Goal: Entertainment & Leisure: Consume media (video, audio)

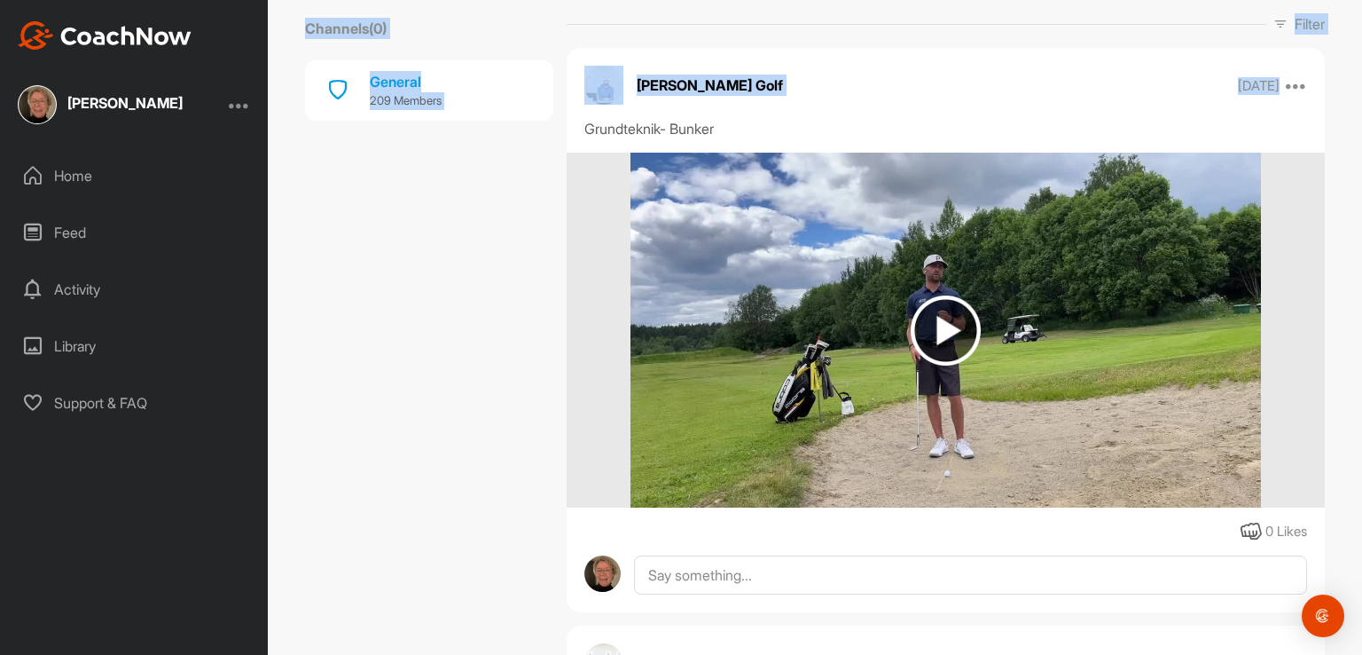
scroll to position [359, 0]
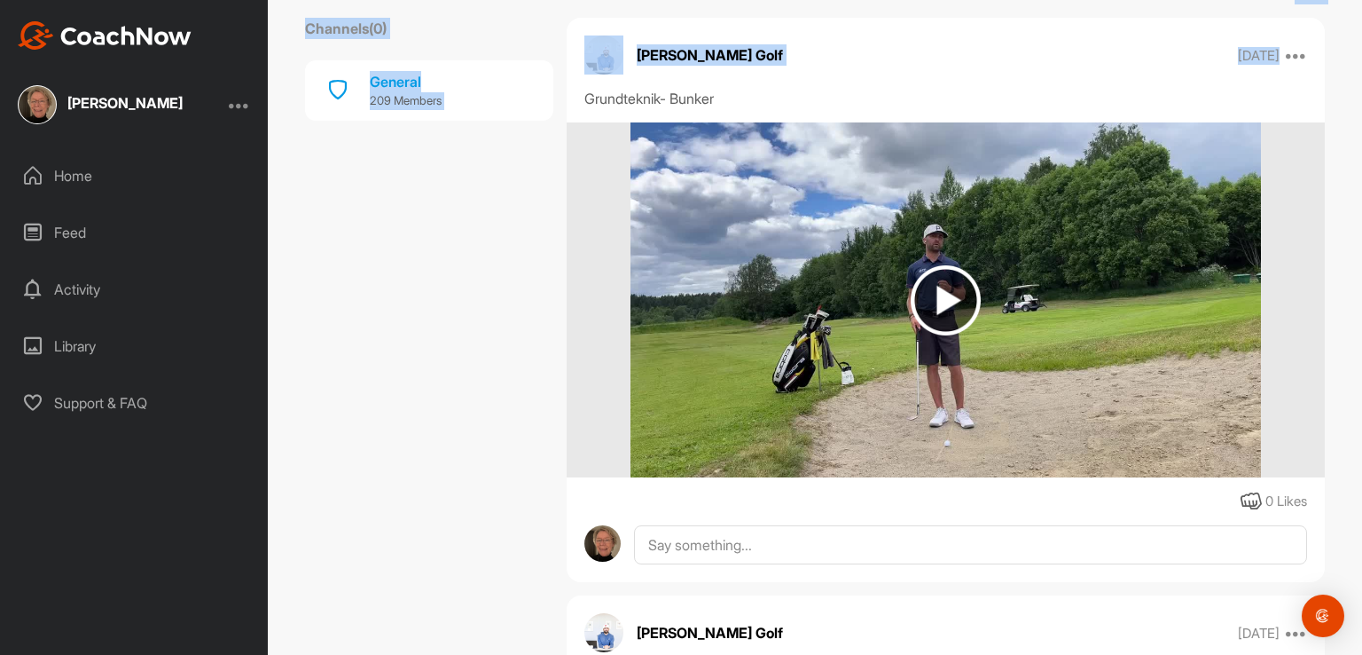
drag, startPoint x: 1362, startPoint y: 36, endPoint x: 1362, endPoint y: 61, distance: 24.8
click at [1362, 61] on div "AM Golf- Instruktionsvideos Golf Channels ( 0 ) General 209 Members General You…" at bounding box center [815, 327] width 1095 height 655
click at [941, 292] on img at bounding box center [946, 300] width 70 height 70
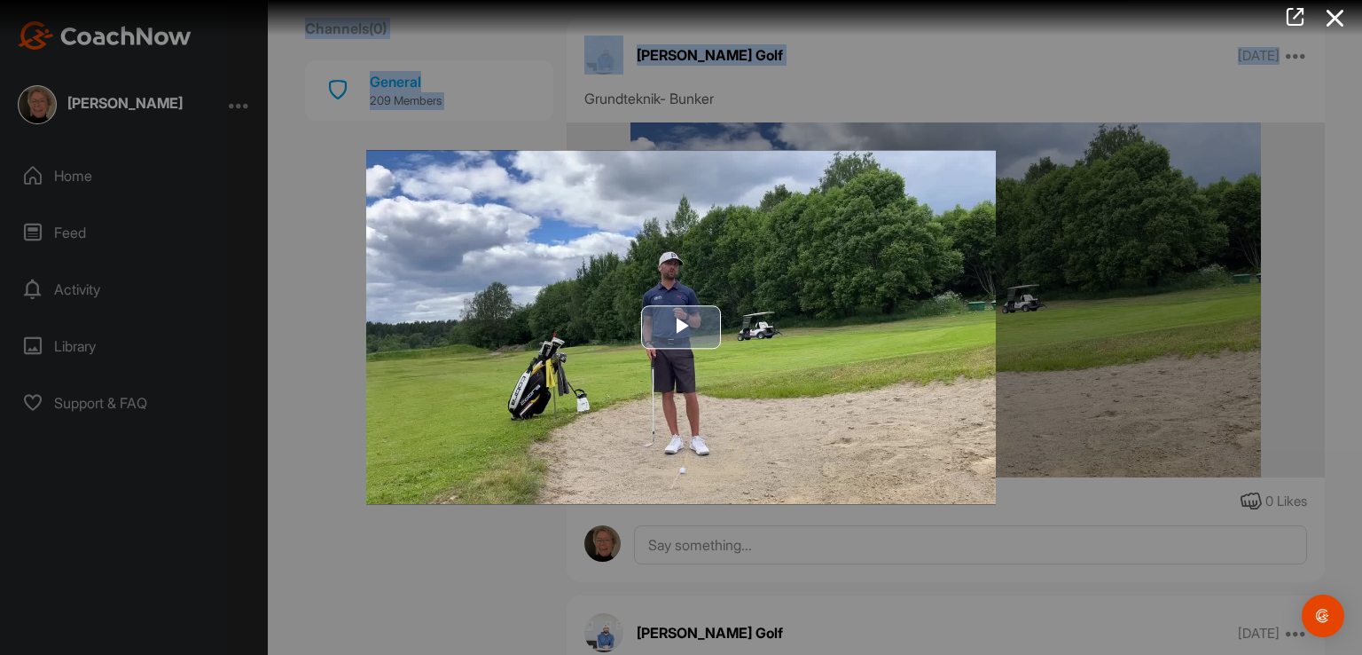
click at [681, 327] on span "Video Player" at bounding box center [681, 327] width 0 height 0
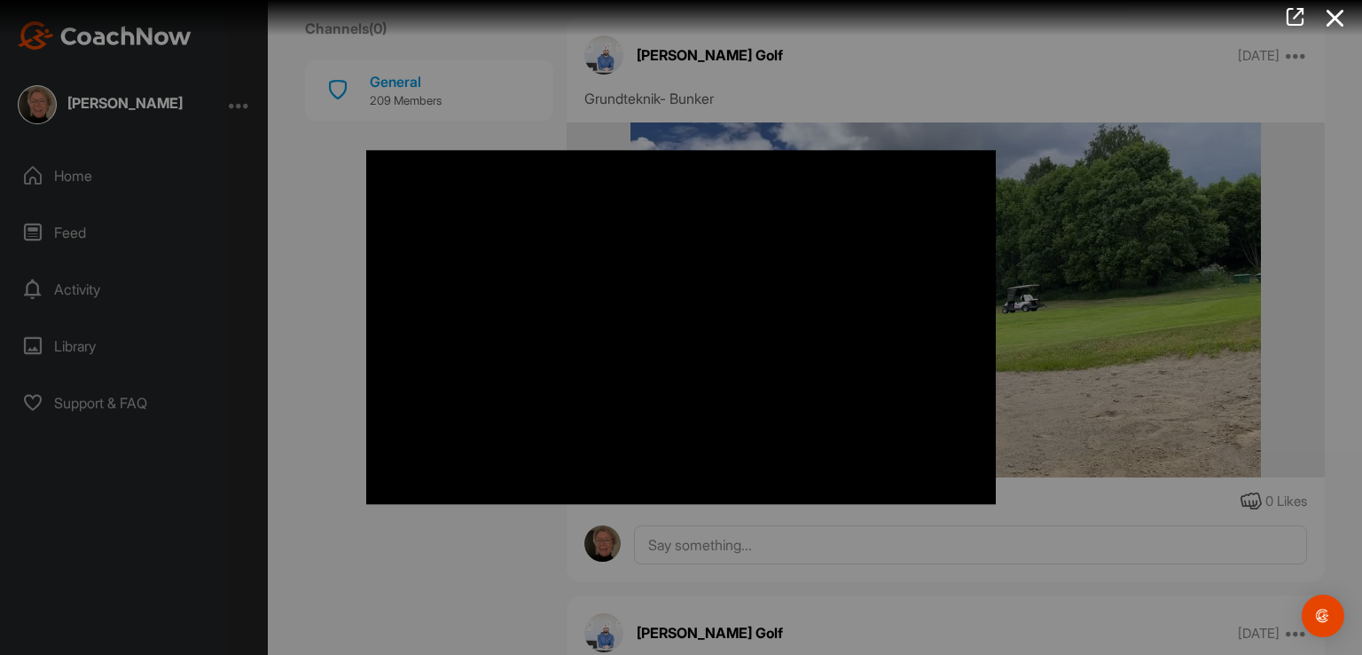
drag, startPoint x: 1360, startPoint y: 65, endPoint x: 1362, endPoint y: 81, distance: 16.1
click at [1362, 82] on div at bounding box center [681, 327] width 1362 height 655
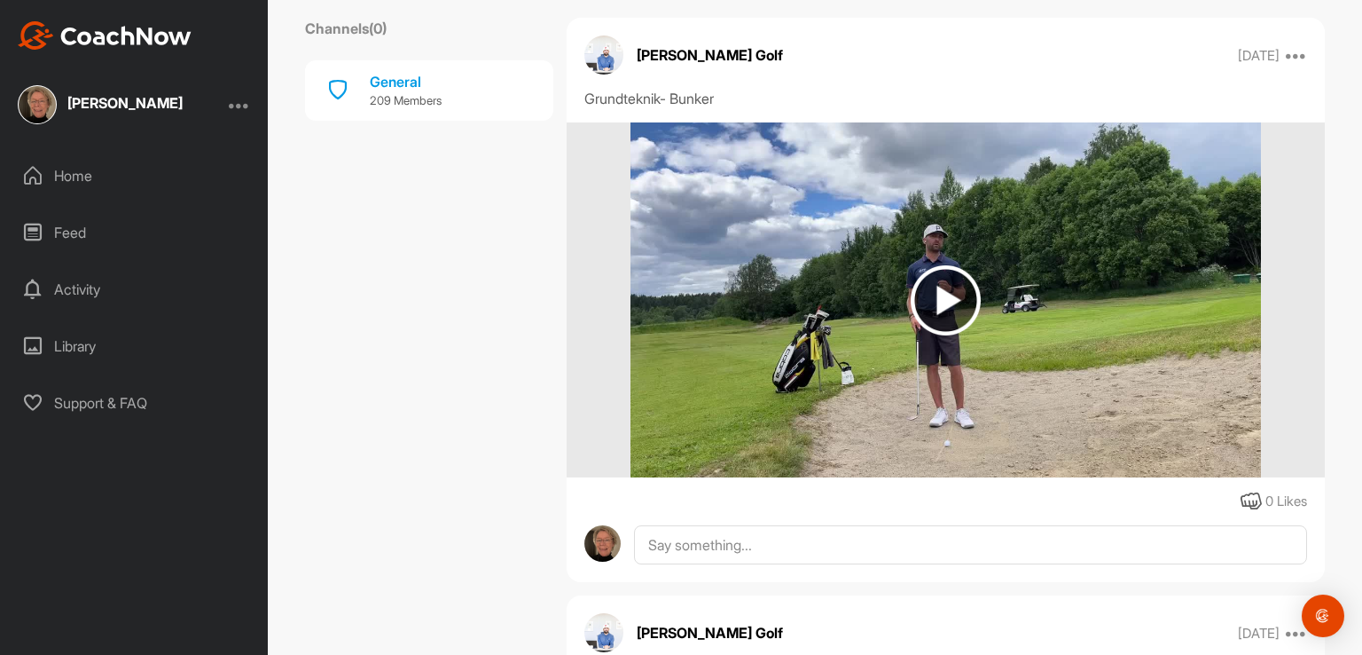
click at [958, 301] on img at bounding box center [946, 300] width 70 height 70
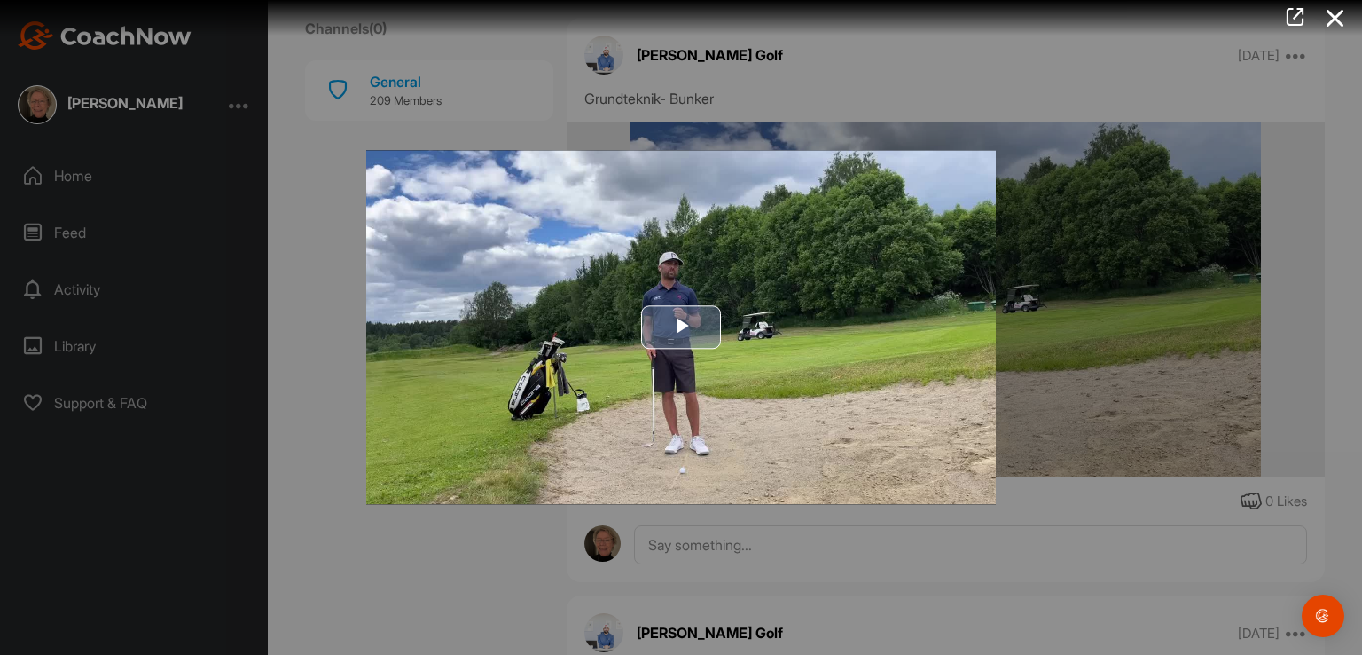
click at [681, 327] on span "Video Player" at bounding box center [681, 327] width 0 height 0
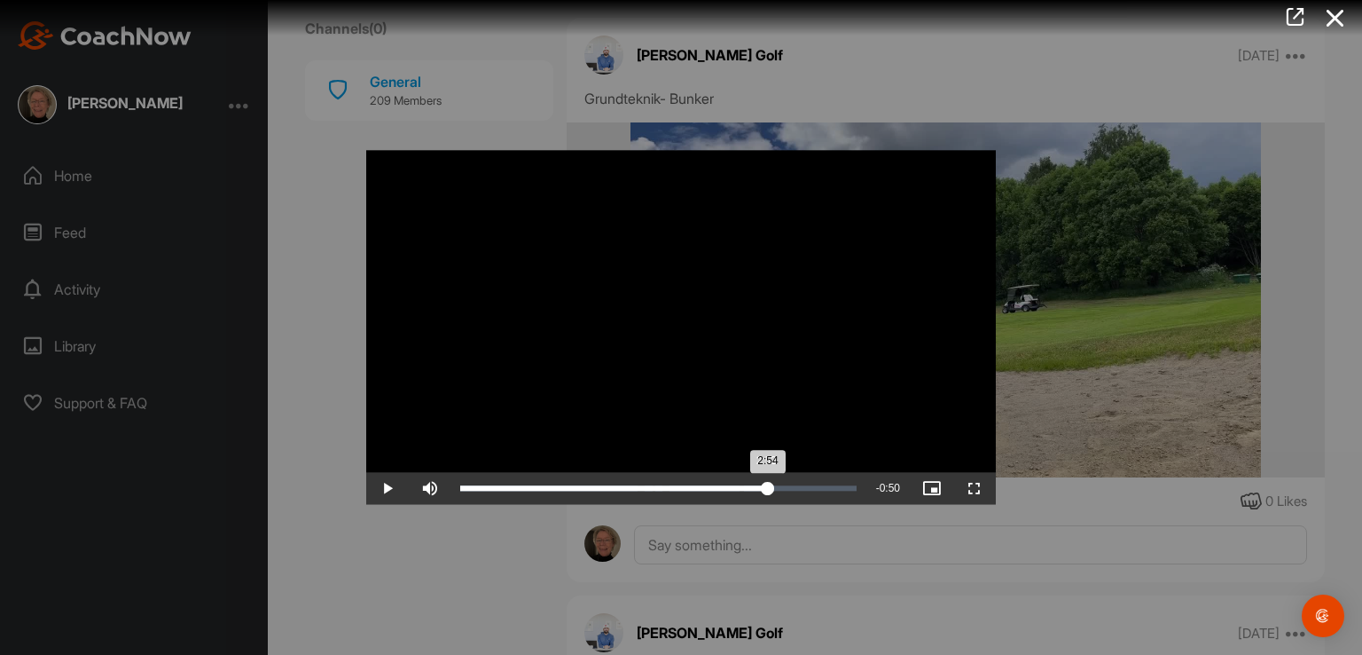
drag, startPoint x: 463, startPoint y: 483, endPoint x: 768, endPoint y: 498, distance: 305.5
click at [768, 498] on div "Loaded : 79.30% 2:53 2:54" at bounding box center [658, 489] width 414 height 32
click at [791, 487] on div "Loaded : 80.99% 3:08 2:56" at bounding box center [658, 488] width 396 height 5
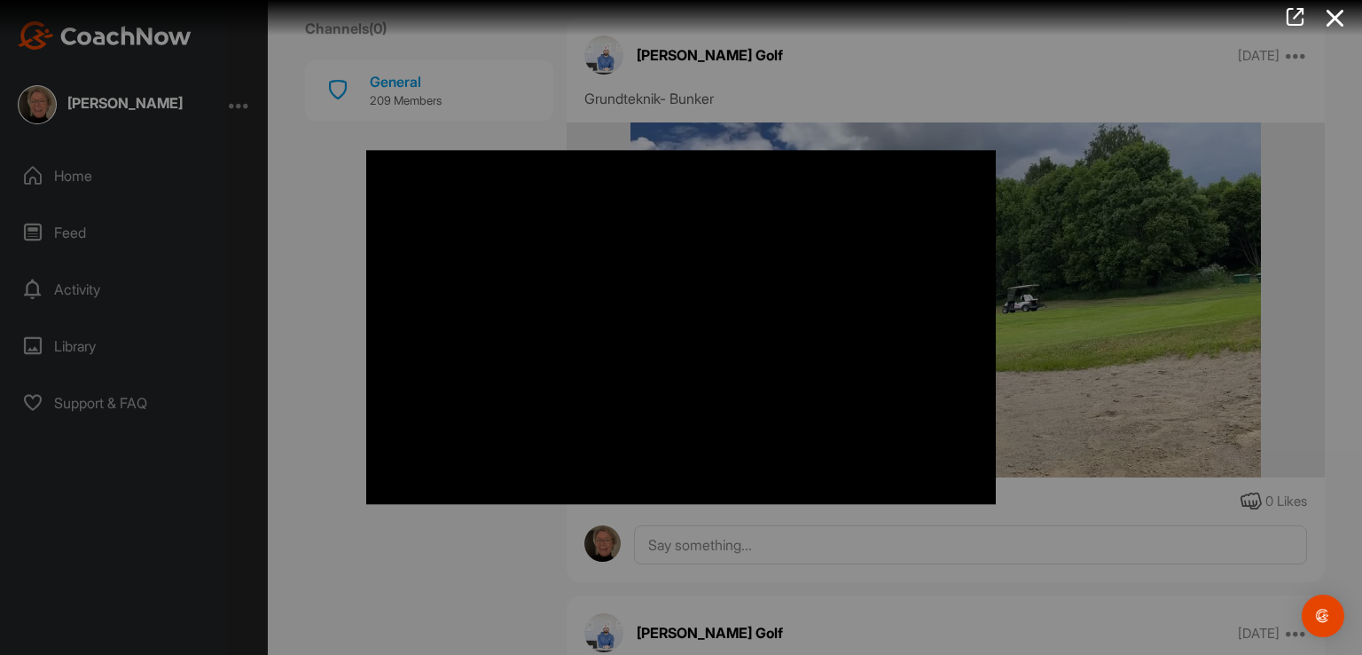
drag, startPoint x: 1356, startPoint y: 56, endPoint x: 1362, endPoint y: 112, distance: 56.1
click at [1362, 112] on div at bounding box center [681, 327] width 1362 height 655
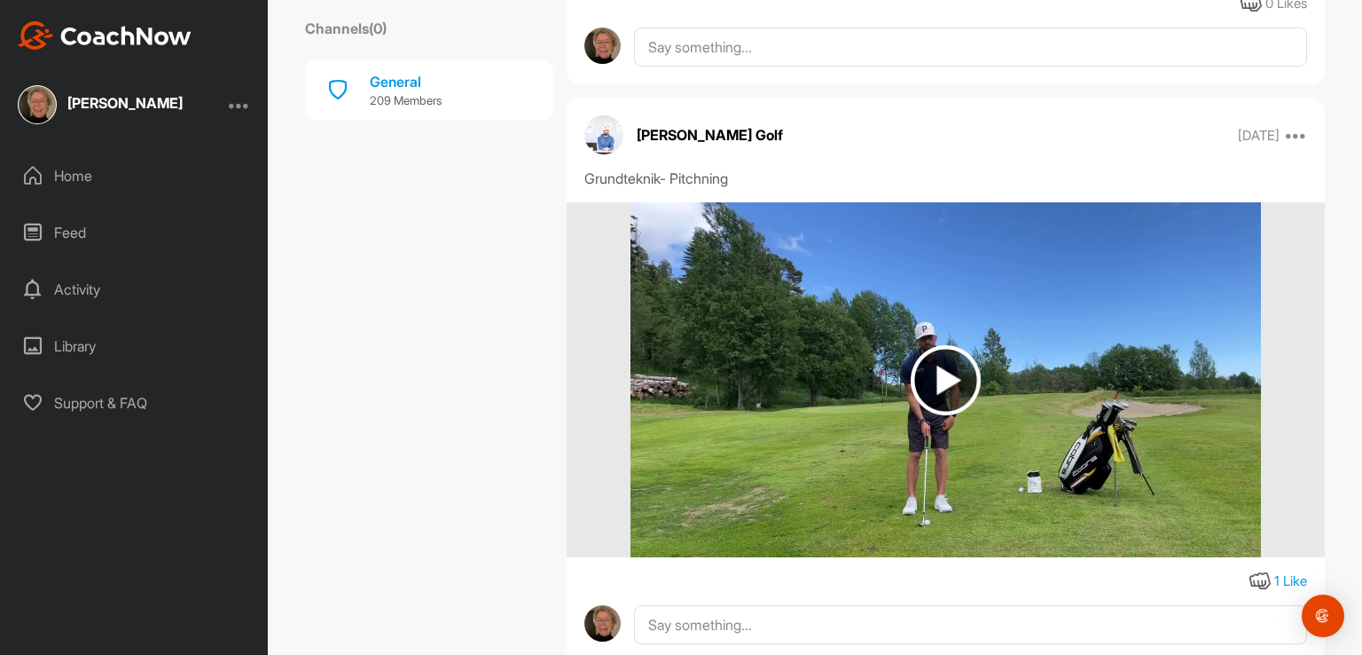
scroll to position [1487, 0]
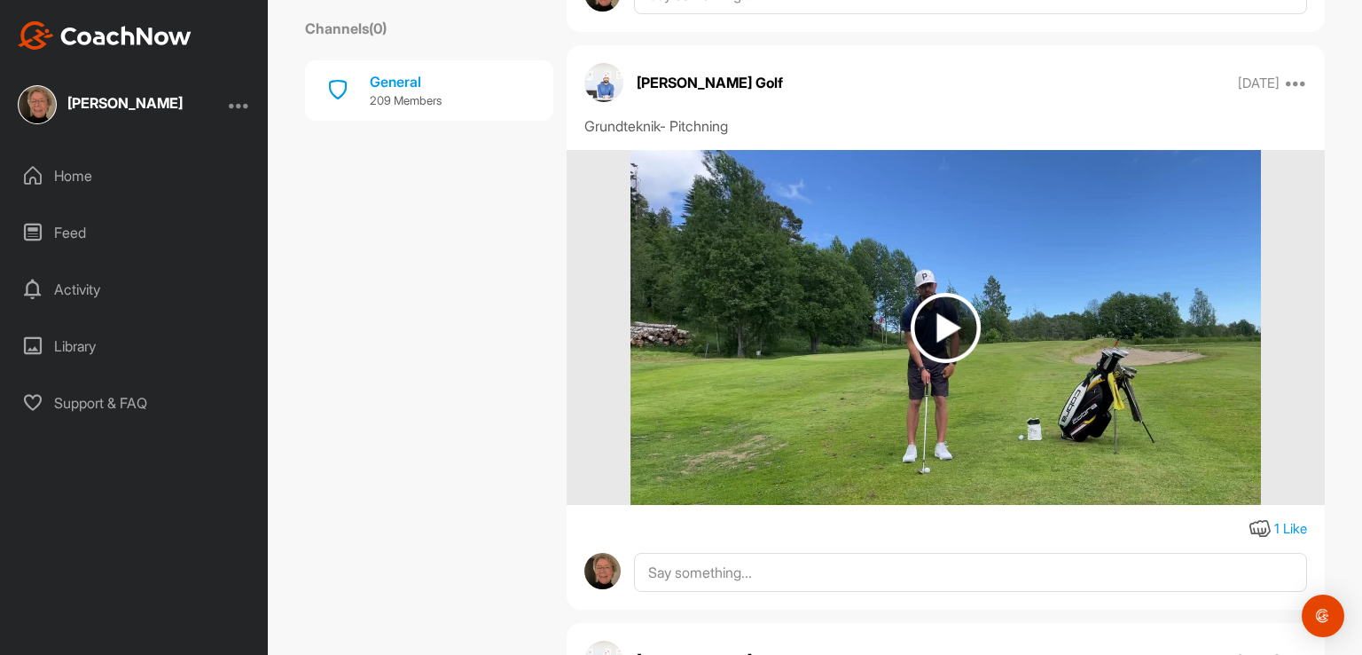
click at [954, 324] on img at bounding box center [946, 328] width 70 height 70
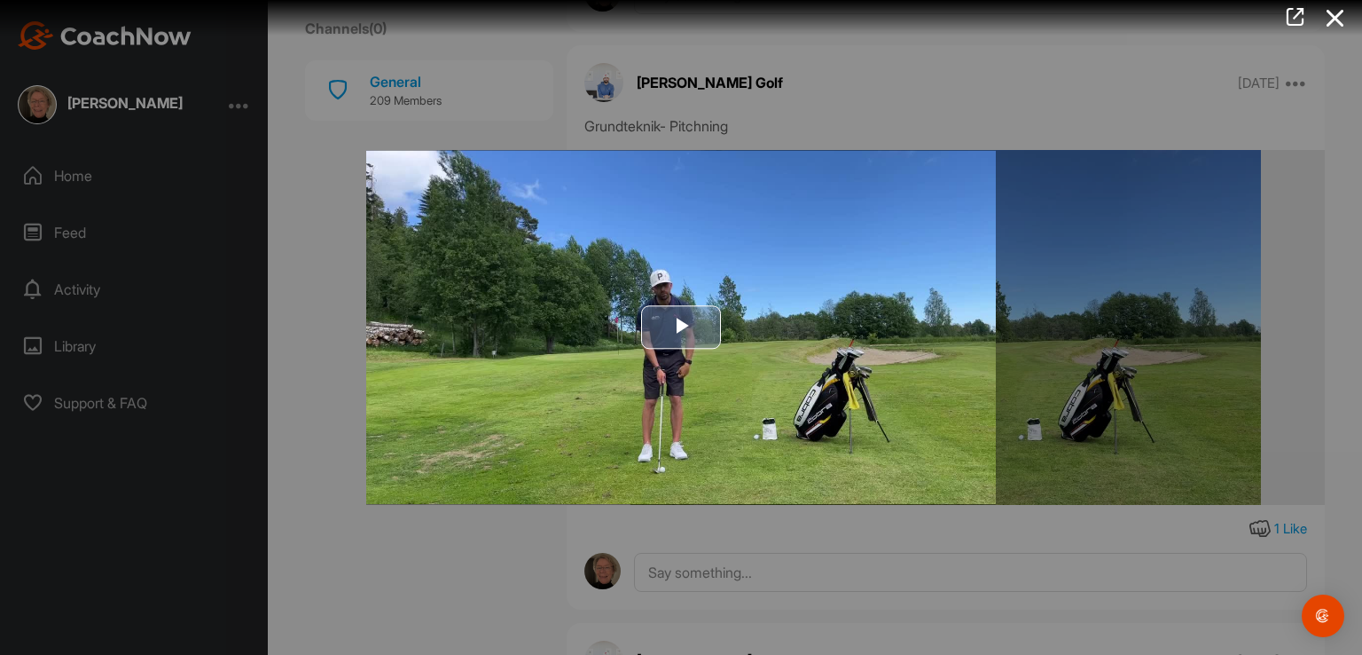
click at [681, 327] on span "Video Player" at bounding box center [681, 327] width 0 height 0
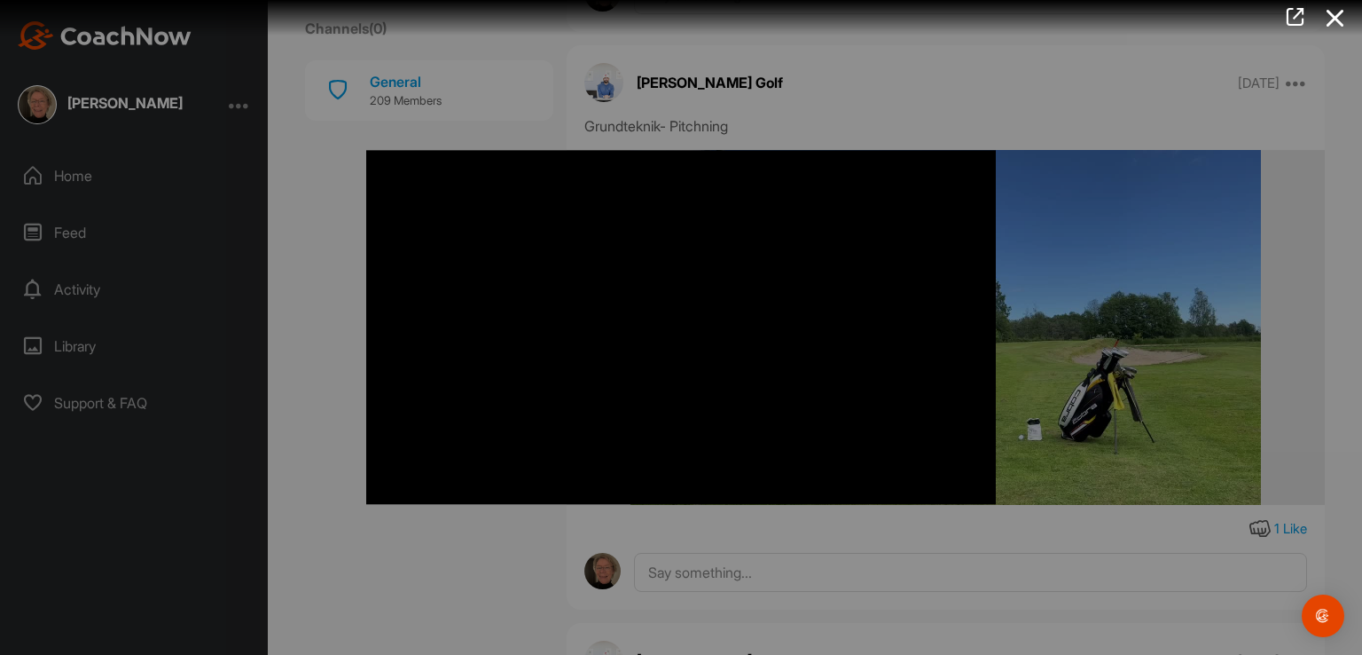
drag, startPoint x: 1358, startPoint y: 130, endPoint x: 1362, endPoint y: 145, distance: 15.5
click at [1362, 145] on div at bounding box center [681, 327] width 1362 height 655
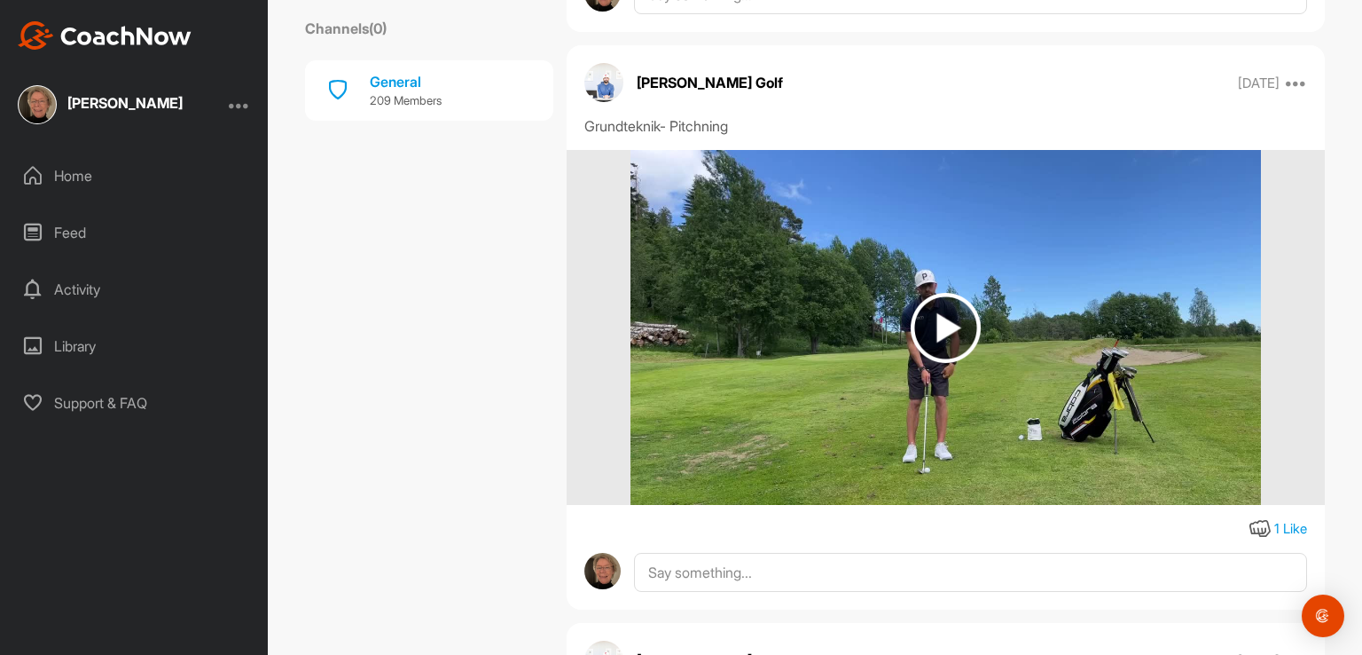
click at [926, 336] on img at bounding box center [946, 328] width 70 height 70
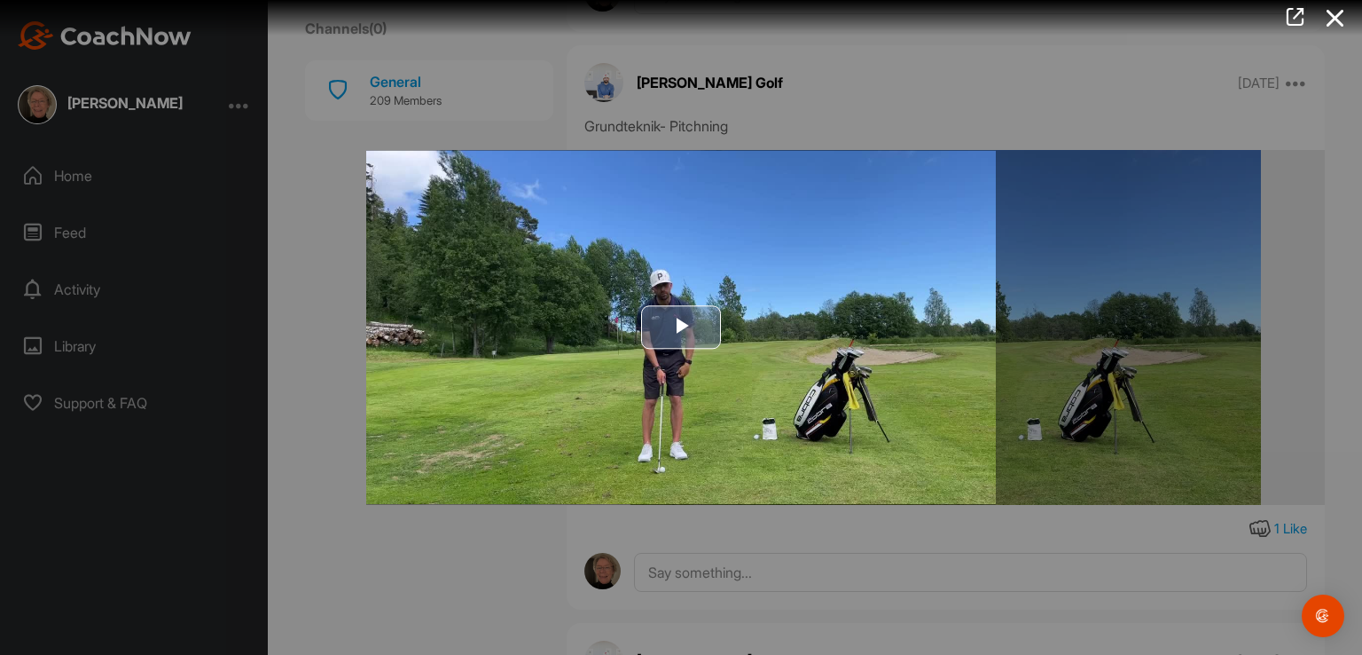
click at [681, 327] on span "Video Player" at bounding box center [681, 327] width 0 height 0
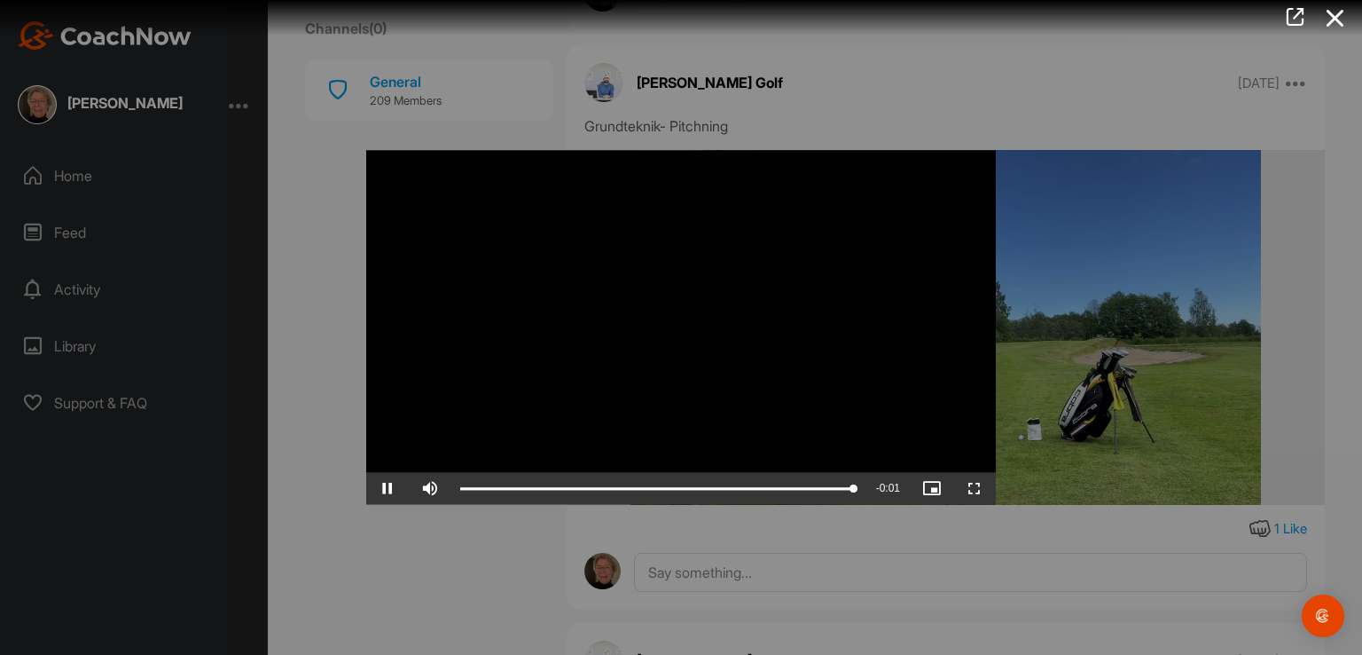
drag, startPoint x: 1358, startPoint y: 138, endPoint x: 1362, endPoint y: 179, distance: 41.0
click at [1362, 179] on div at bounding box center [681, 327] width 1362 height 655
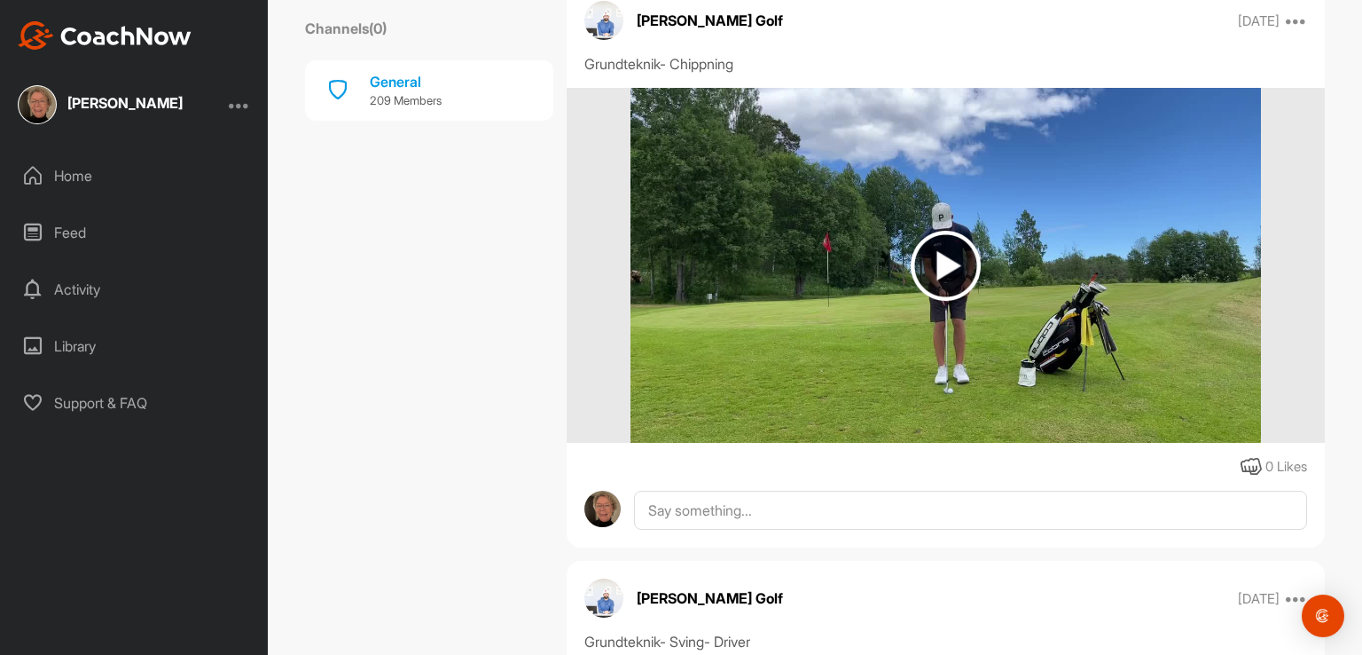
scroll to position [2137, 0]
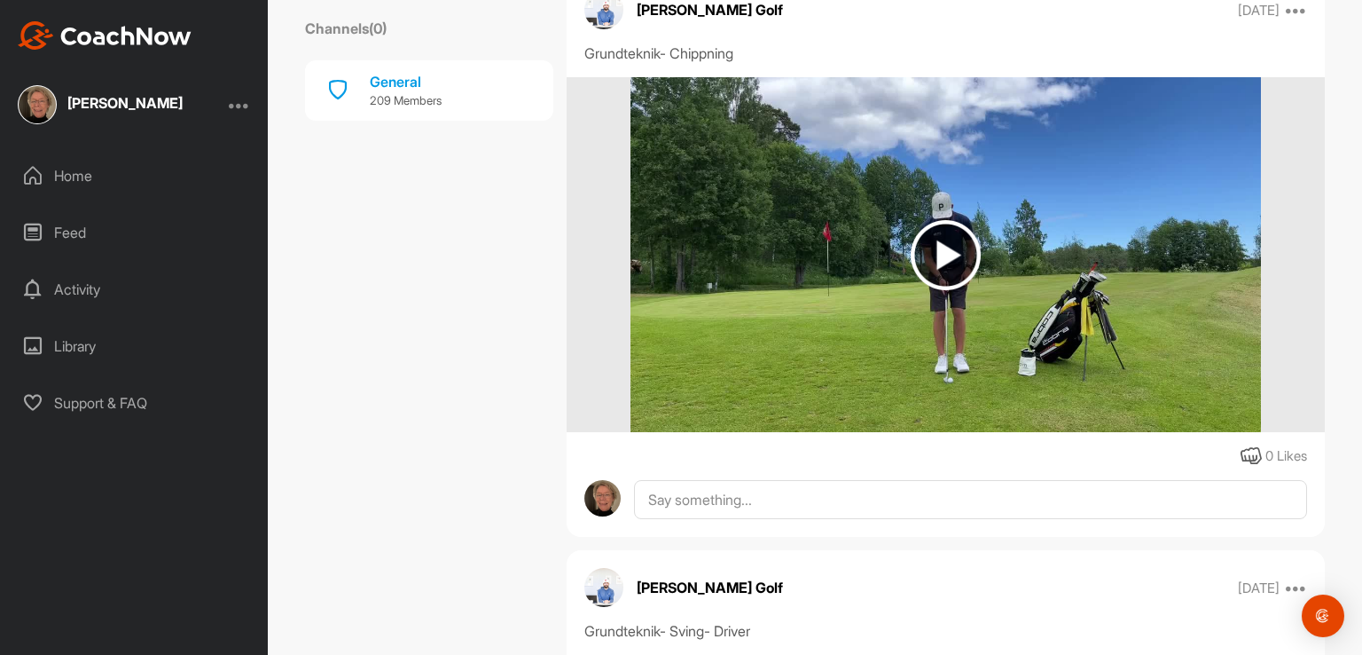
click at [942, 253] on img at bounding box center [946, 255] width 70 height 70
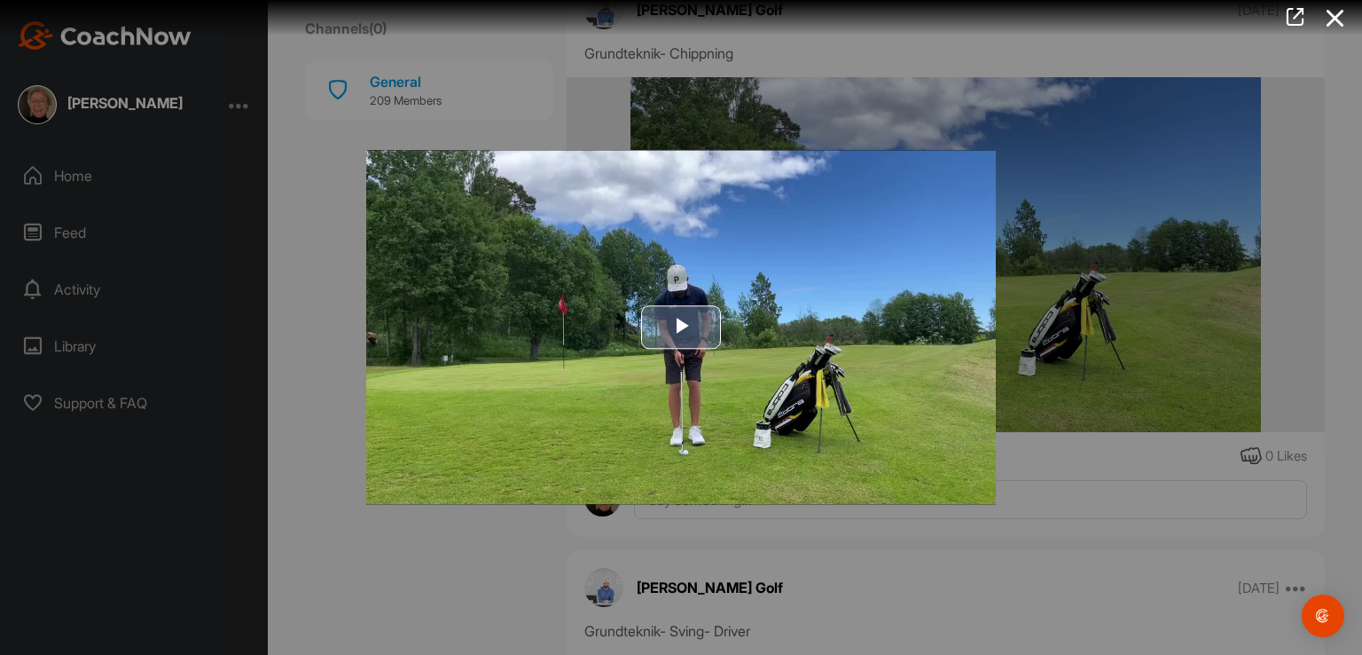
click at [681, 327] on span "Video Player" at bounding box center [681, 327] width 0 height 0
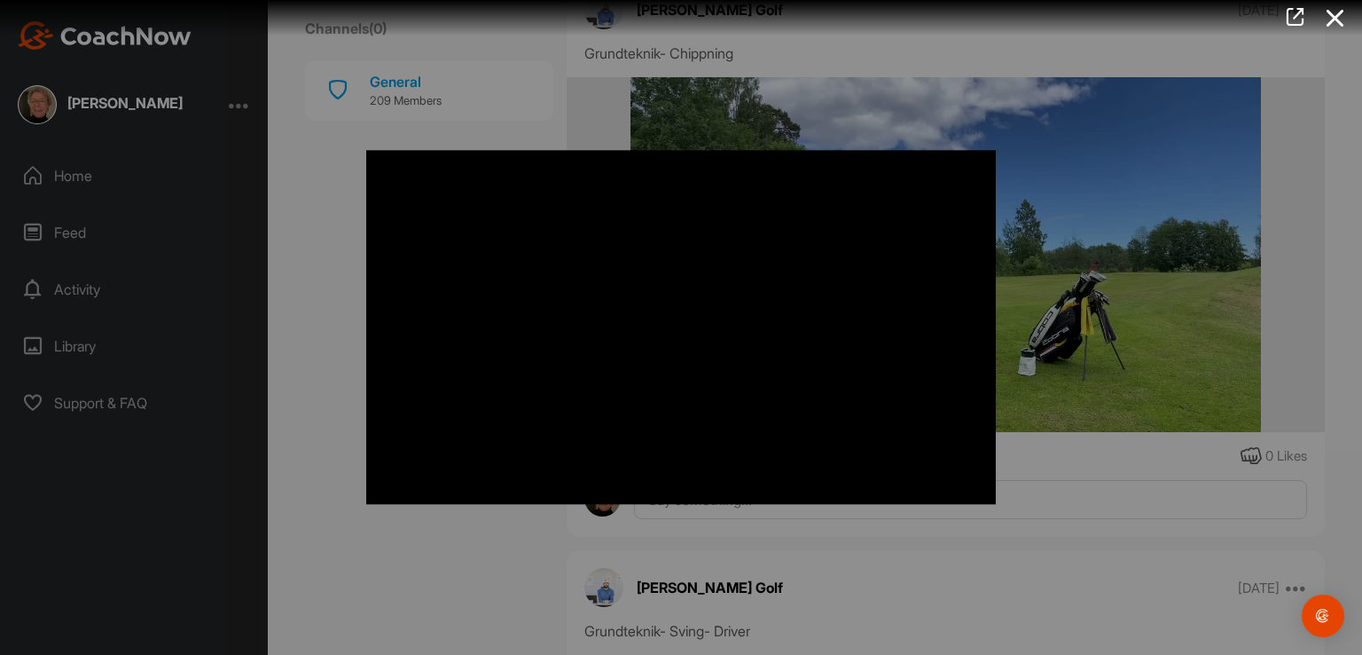
click at [1355, 184] on div at bounding box center [681, 327] width 1362 height 655
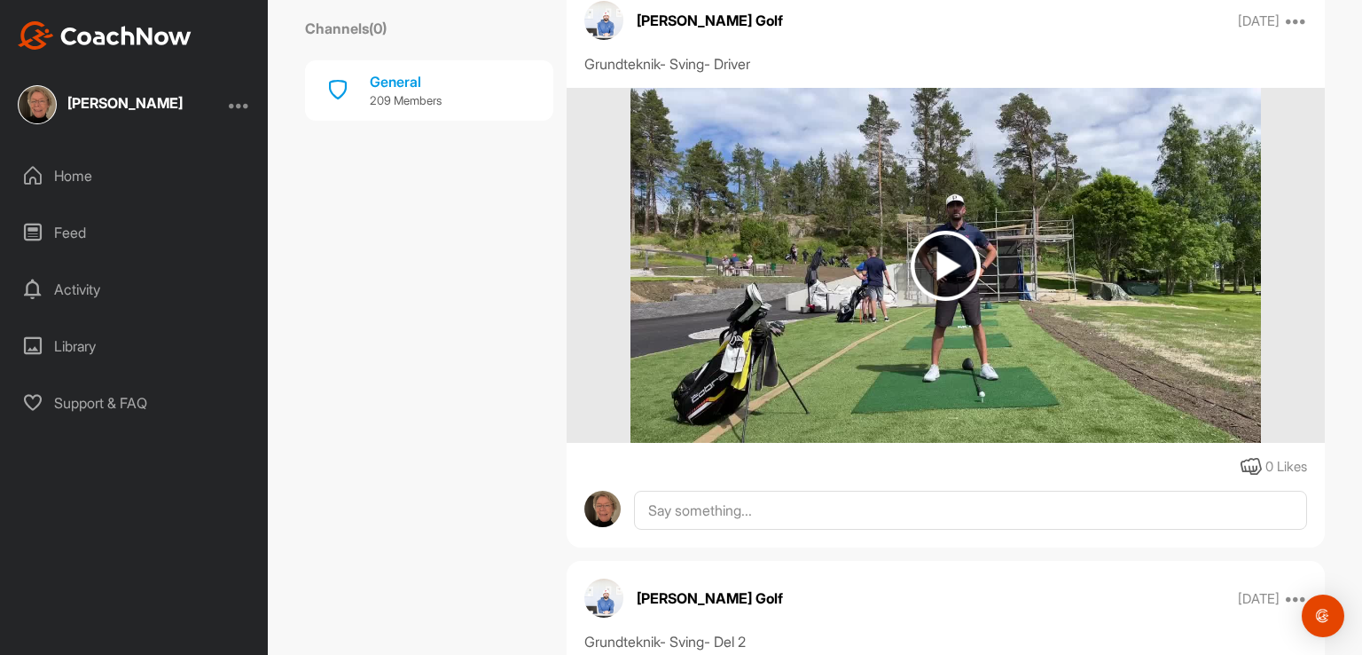
scroll to position [2725, 0]
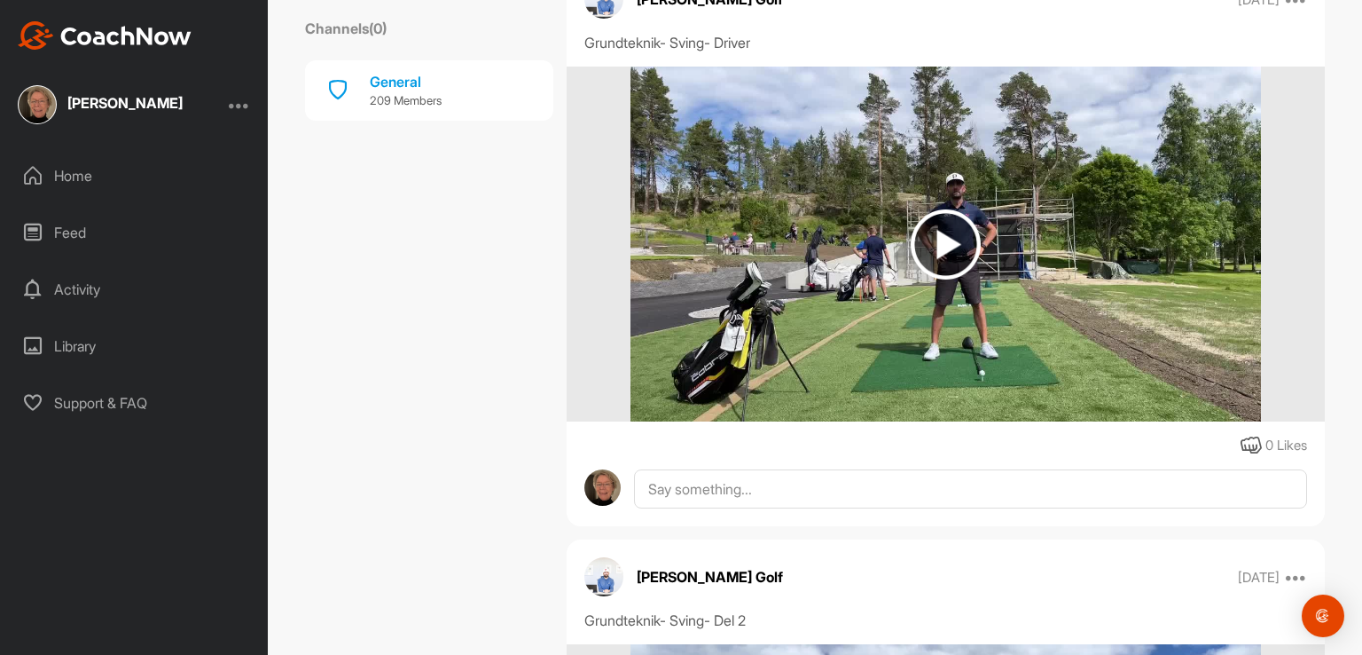
click at [939, 245] on img at bounding box center [946, 244] width 70 height 70
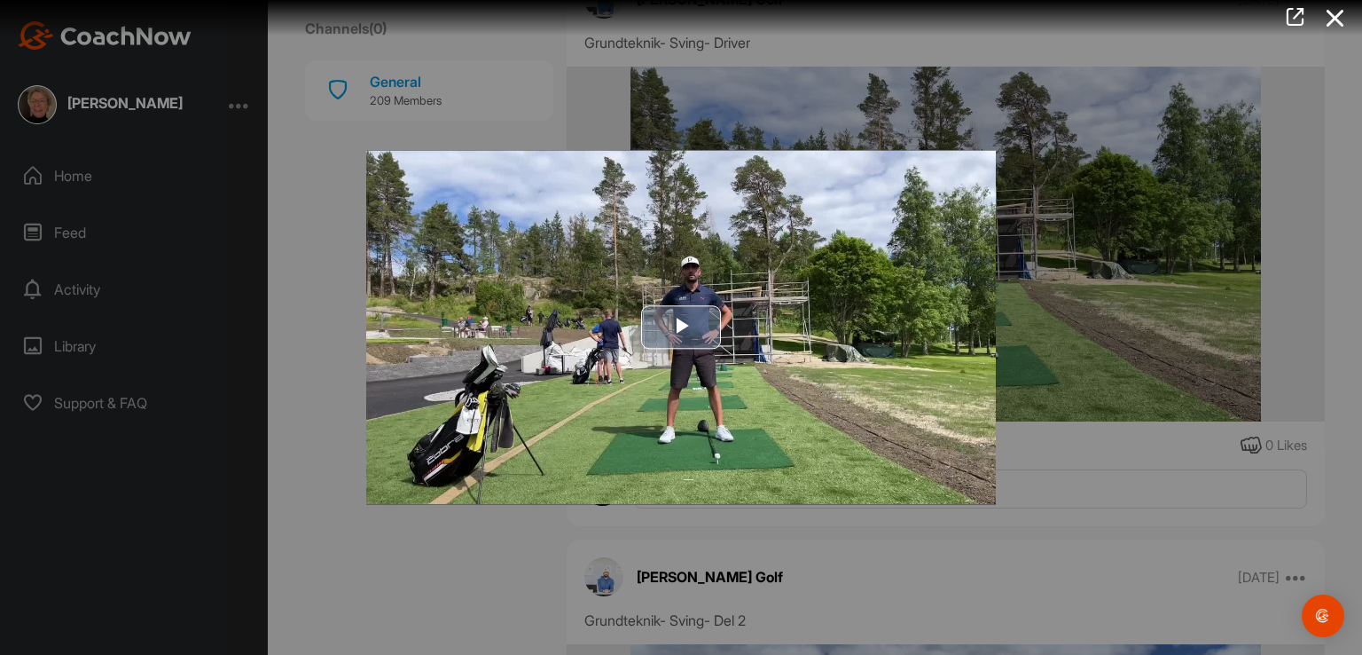
click at [681, 327] on span "Video Player" at bounding box center [681, 327] width 0 height 0
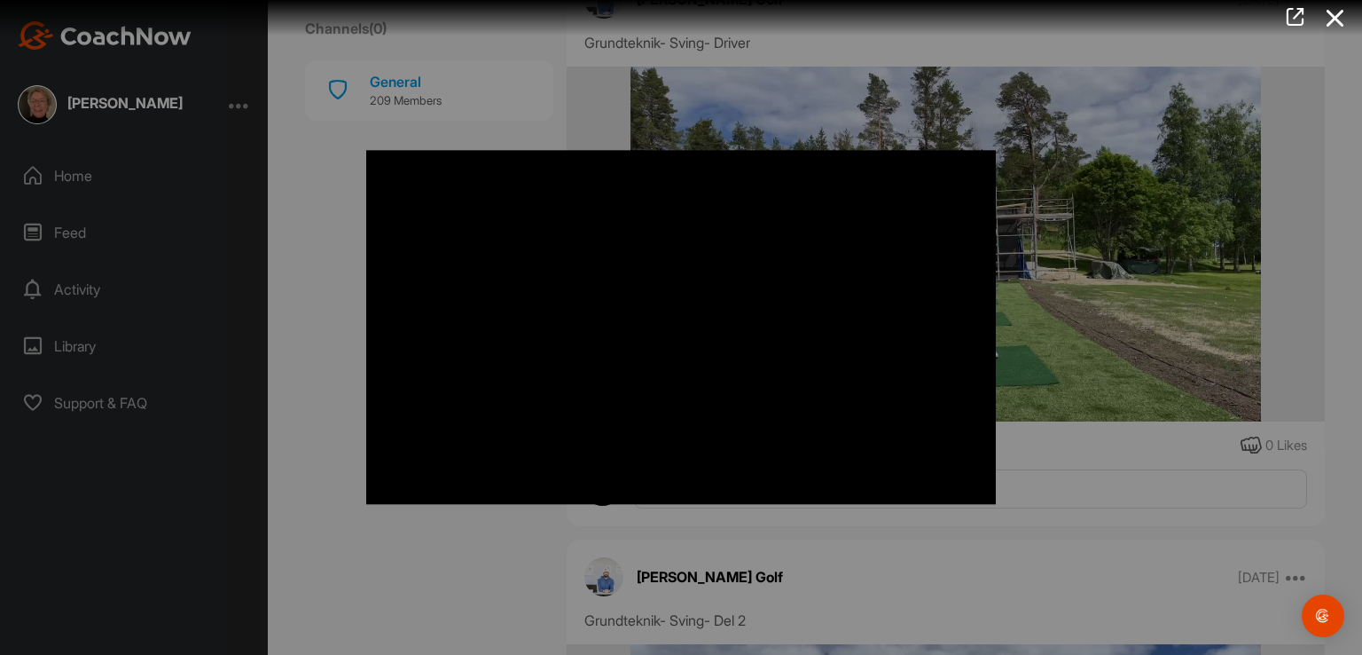
drag, startPoint x: 1360, startPoint y: 224, endPoint x: 1362, endPoint y: 235, distance: 11.7
click at [1362, 235] on div at bounding box center [681, 327] width 1362 height 655
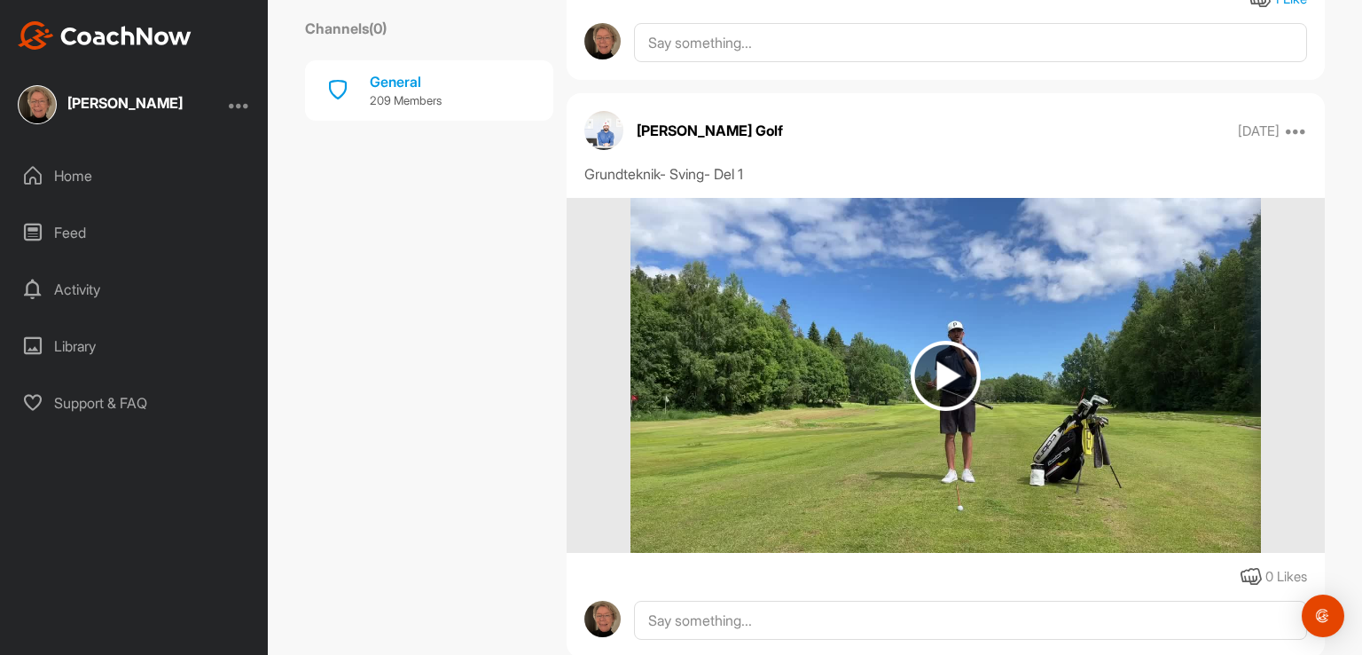
scroll to position [3789, 0]
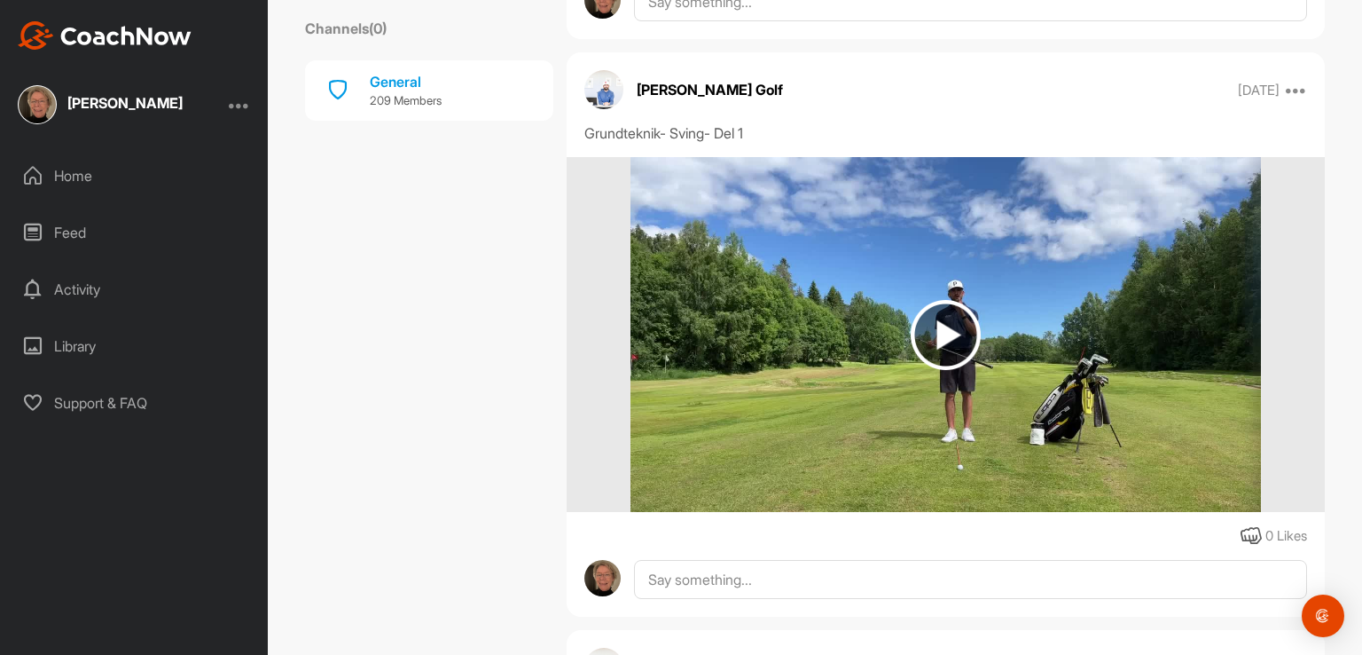
click at [931, 334] on img at bounding box center [946, 335] width 70 height 70
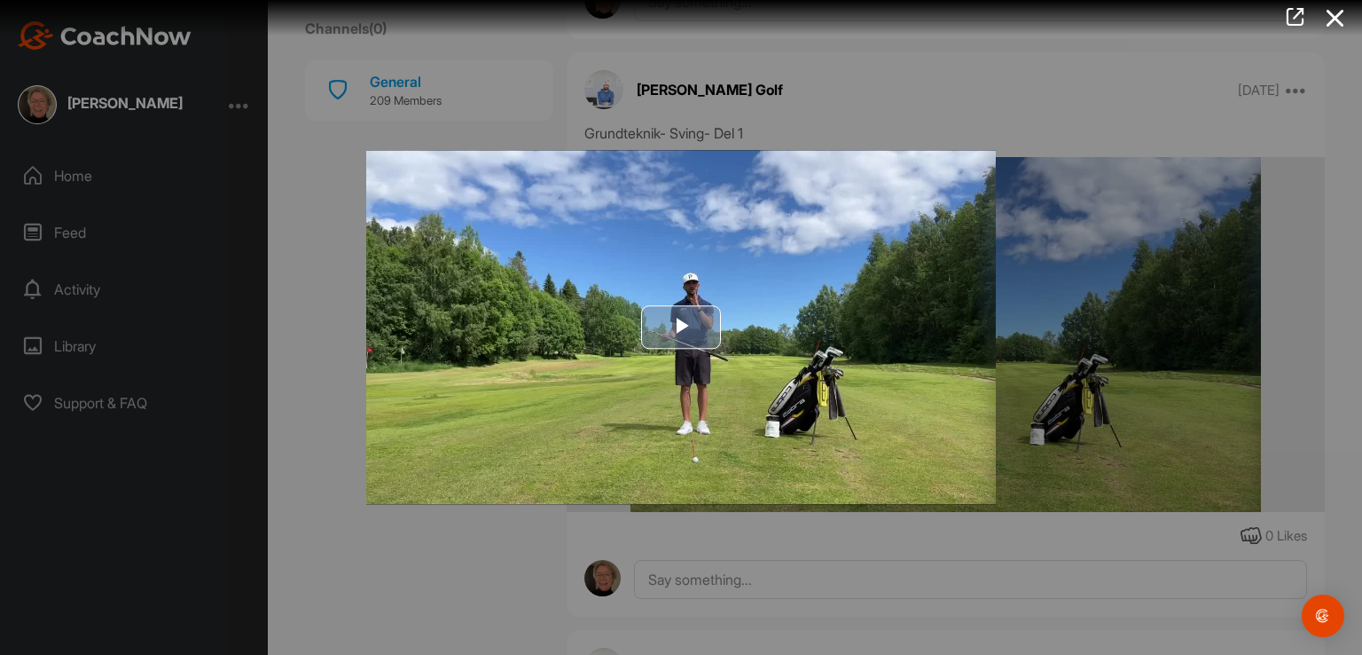
click at [681, 327] on span "Video Player" at bounding box center [681, 327] width 0 height 0
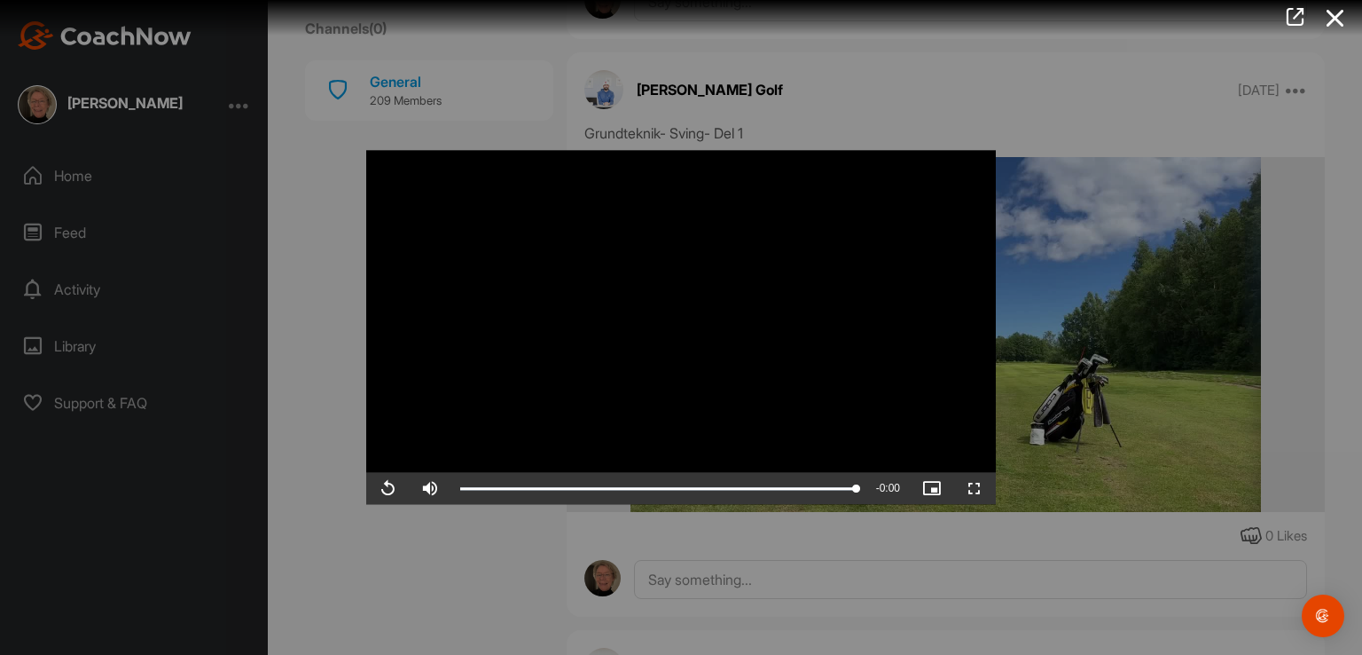
drag, startPoint x: 1362, startPoint y: 310, endPoint x: 1341, endPoint y: 311, distance: 20.5
click at [1362, 341] on div at bounding box center [681, 327] width 1362 height 655
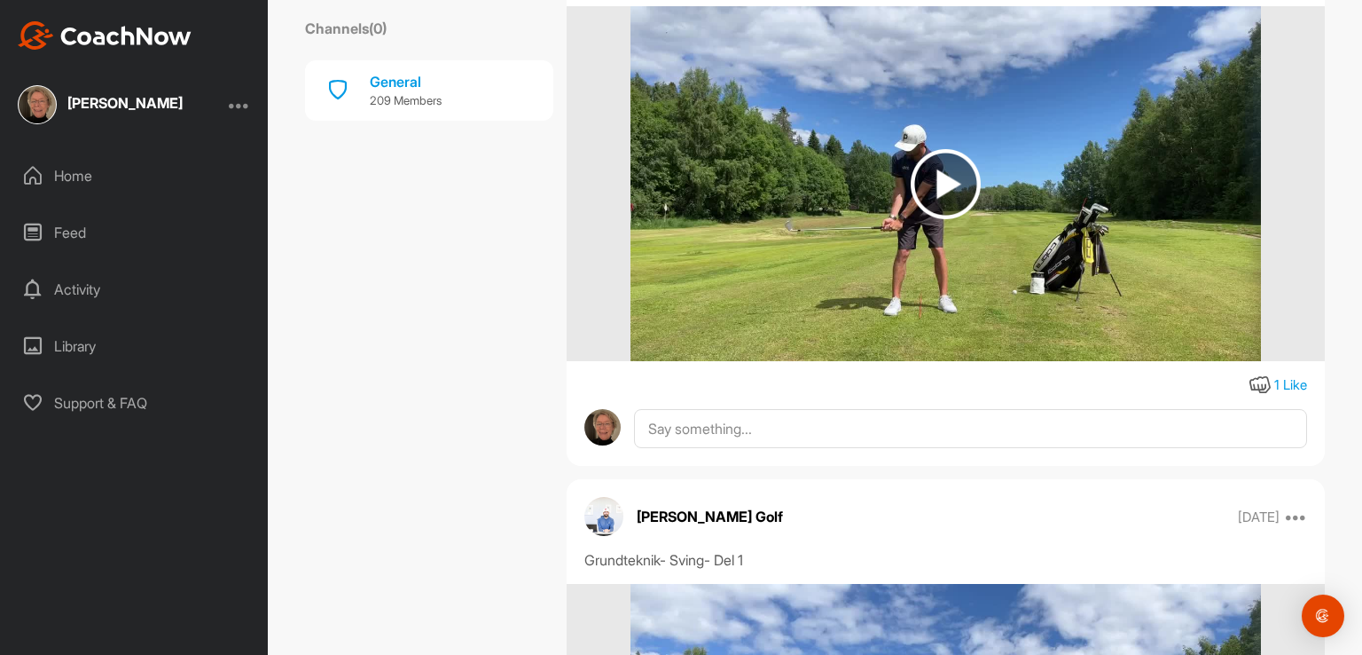
scroll to position [3456, 0]
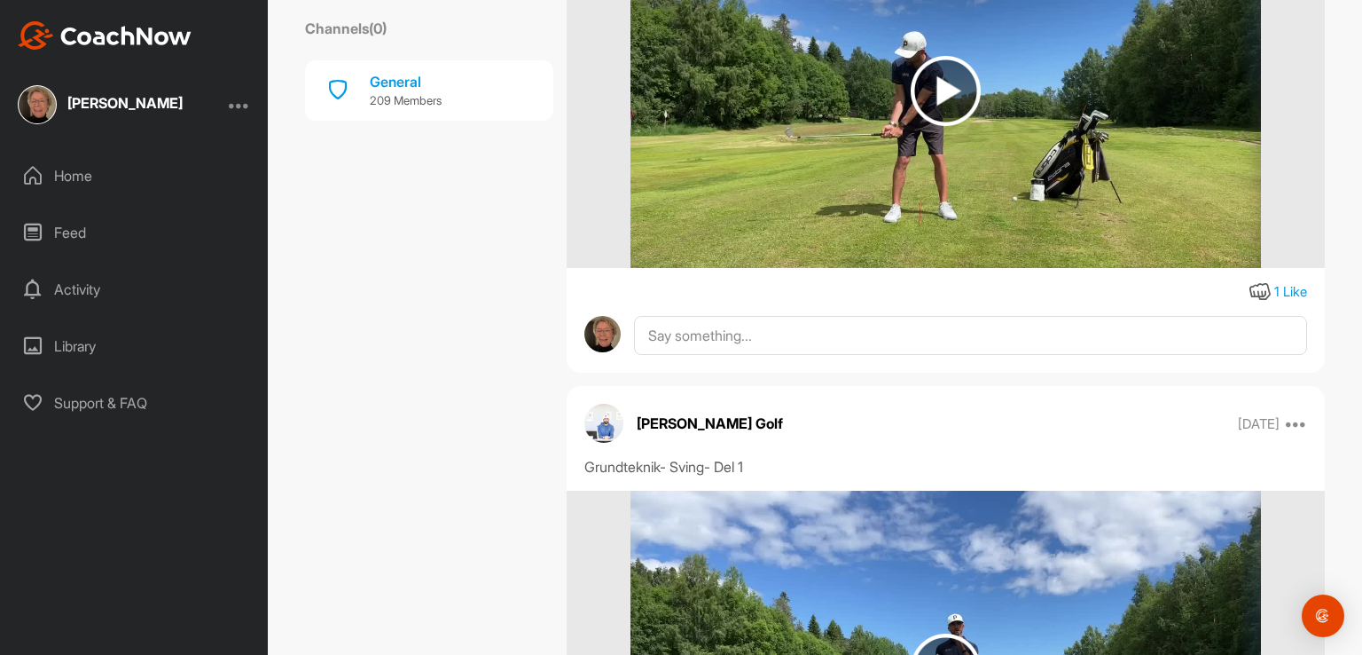
click at [945, 93] on img at bounding box center [946, 91] width 70 height 70
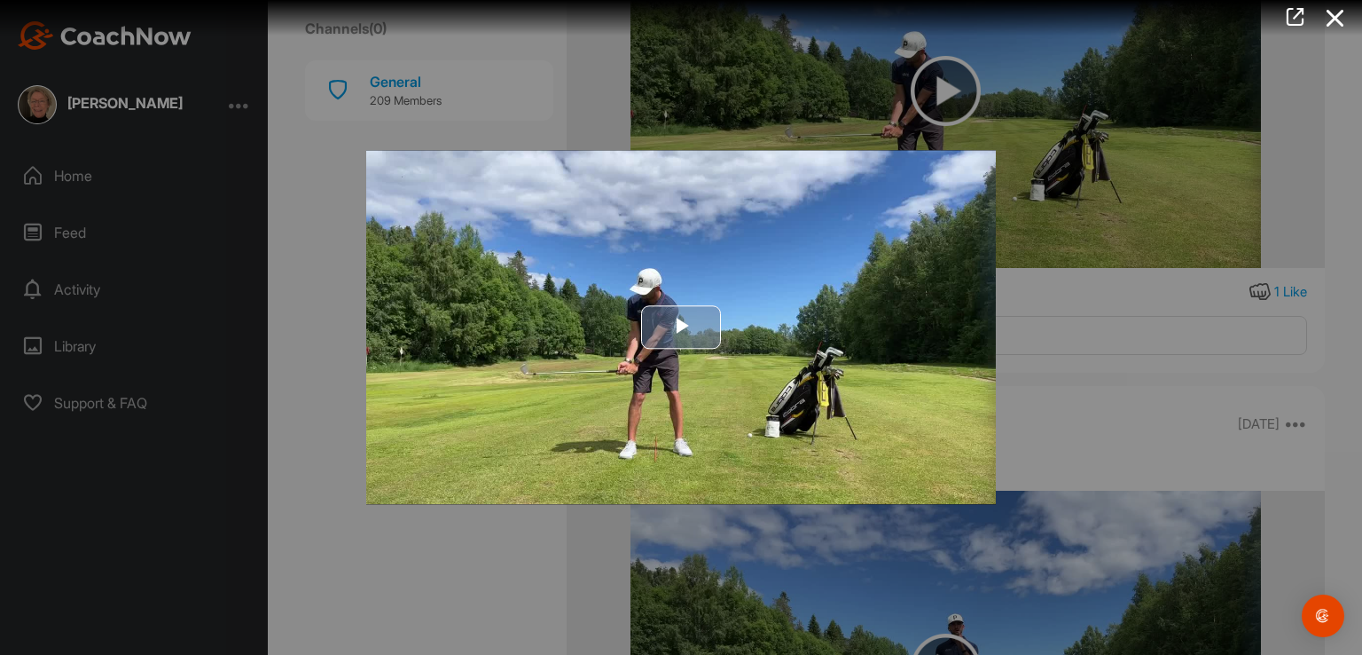
click at [681, 327] on span "Video Player" at bounding box center [681, 327] width 0 height 0
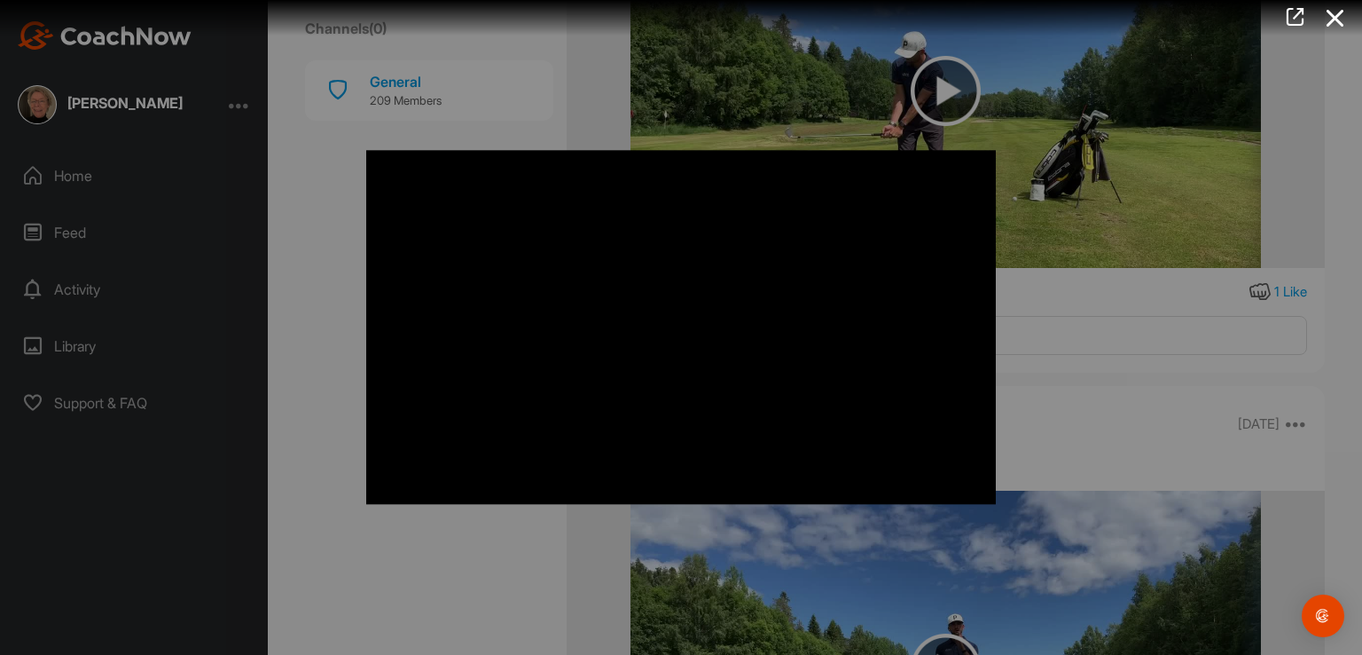
drag, startPoint x: 1354, startPoint y: 271, endPoint x: 1362, endPoint y: 287, distance: 18.6
click at [1362, 287] on div at bounding box center [681, 327] width 1362 height 655
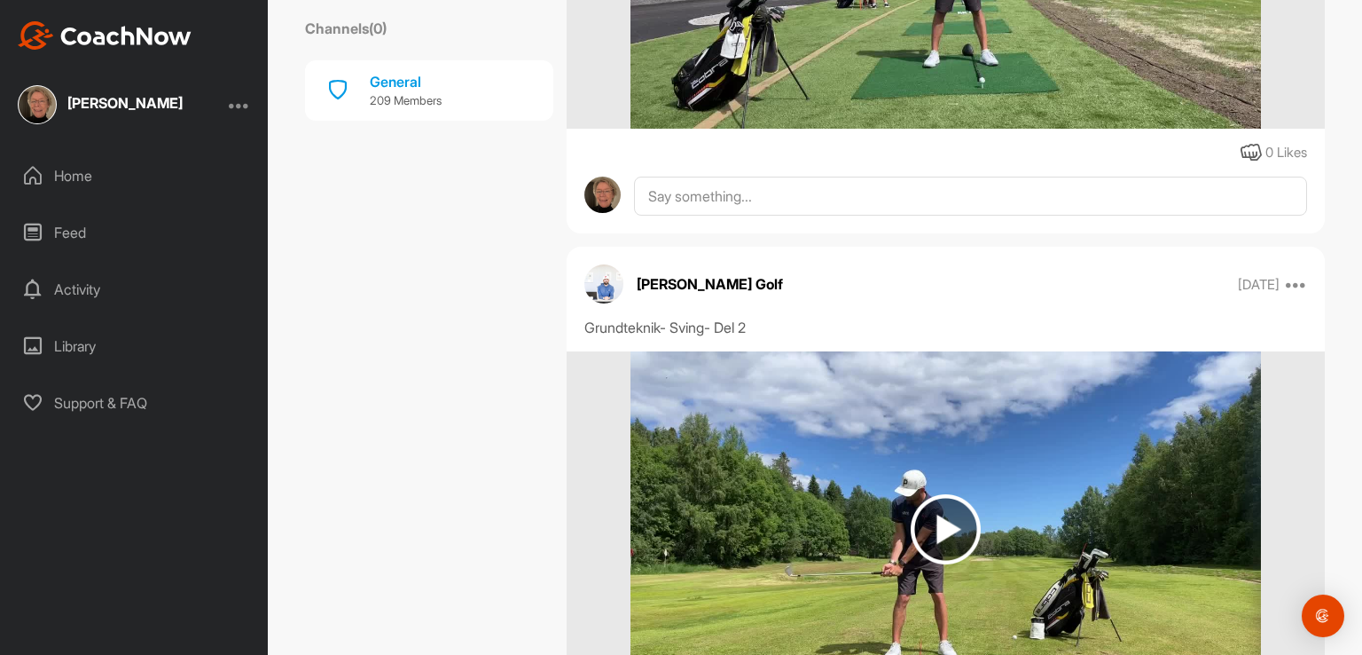
scroll to position [3007, 0]
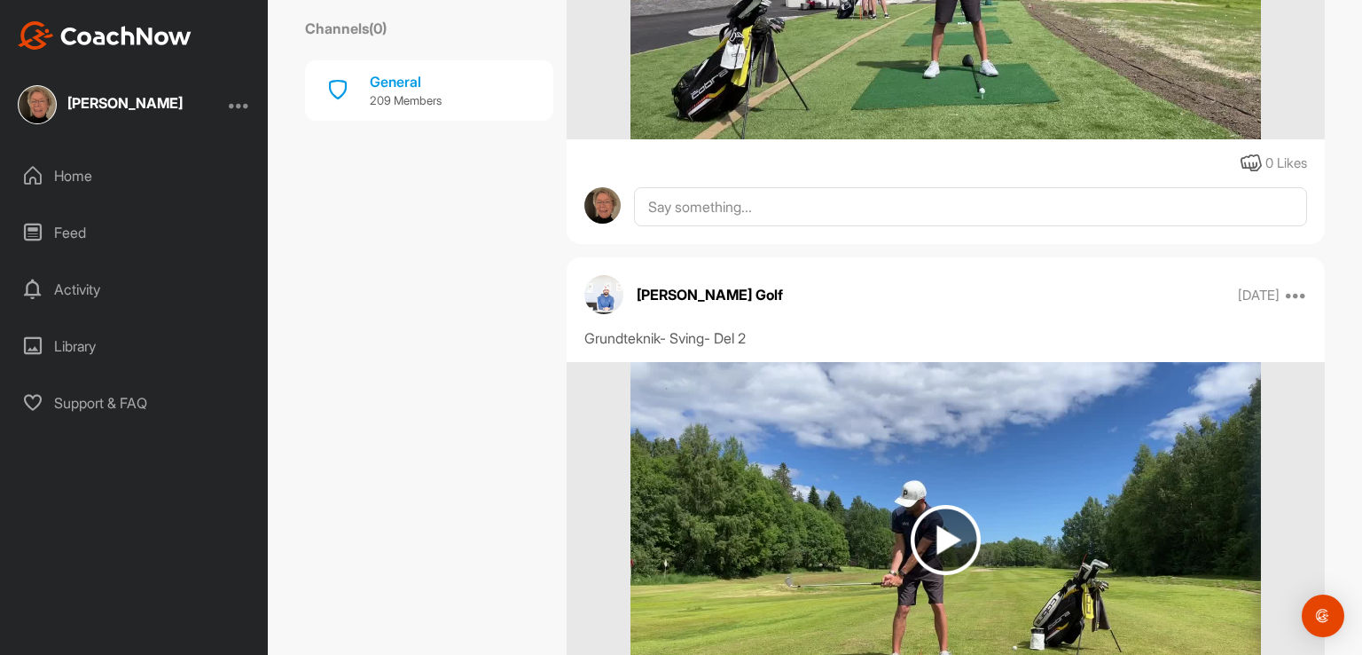
click at [930, 538] on img at bounding box center [946, 540] width 70 height 70
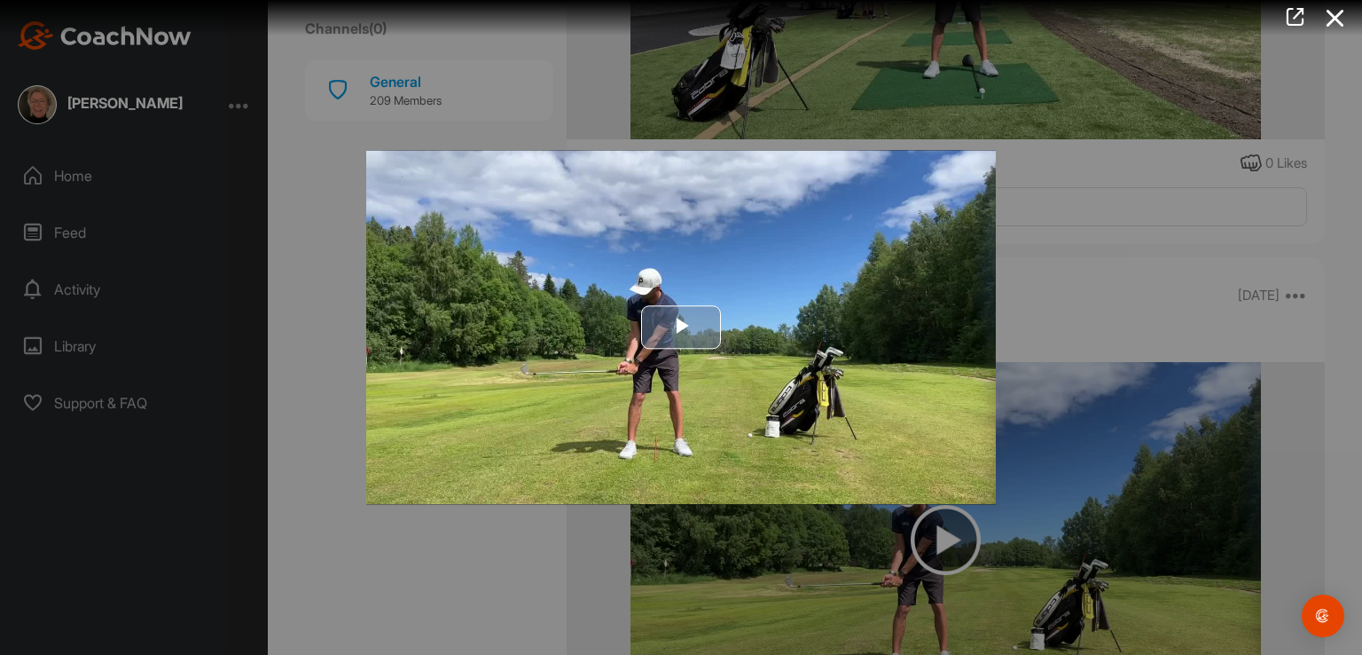
click at [681, 327] on span "Video Player" at bounding box center [681, 327] width 0 height 0
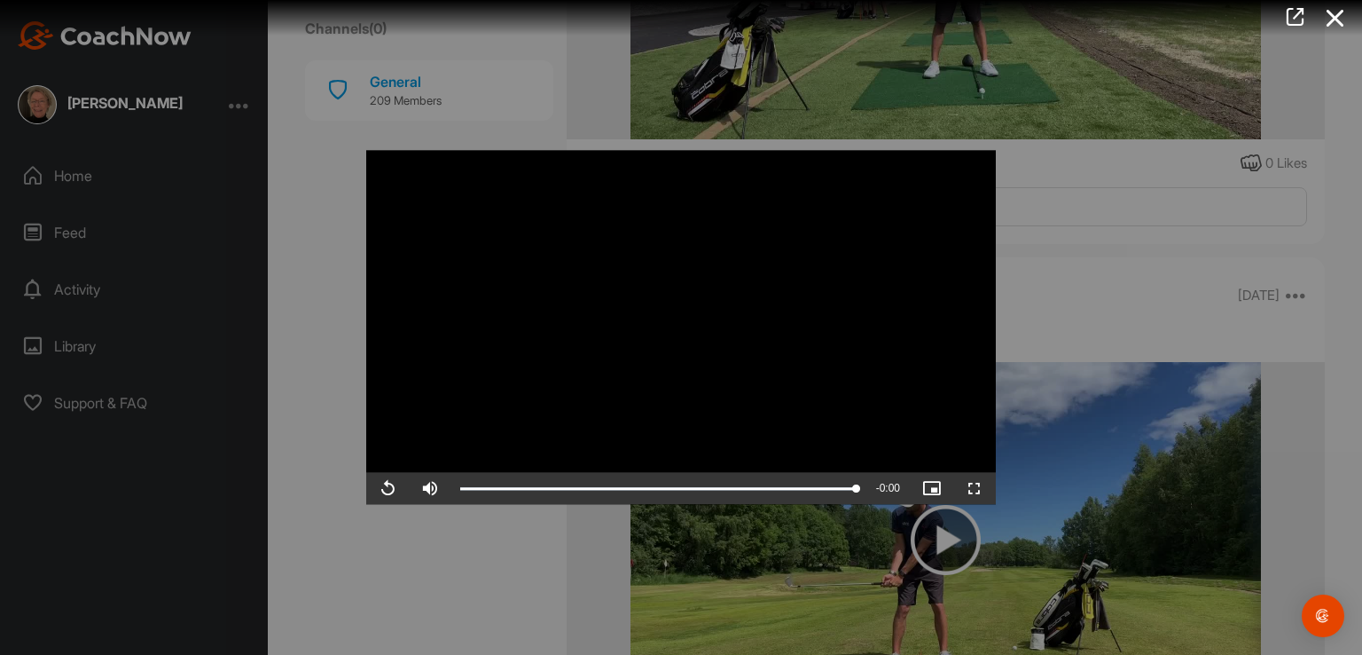
drag, startPoint x: 1356, startPoint y: 229, endPoint x: 1360, endPoint y: 279, distance: 49.8
click at [1361, 279] on div at bounding box center [681, 327] width 1362 height 655
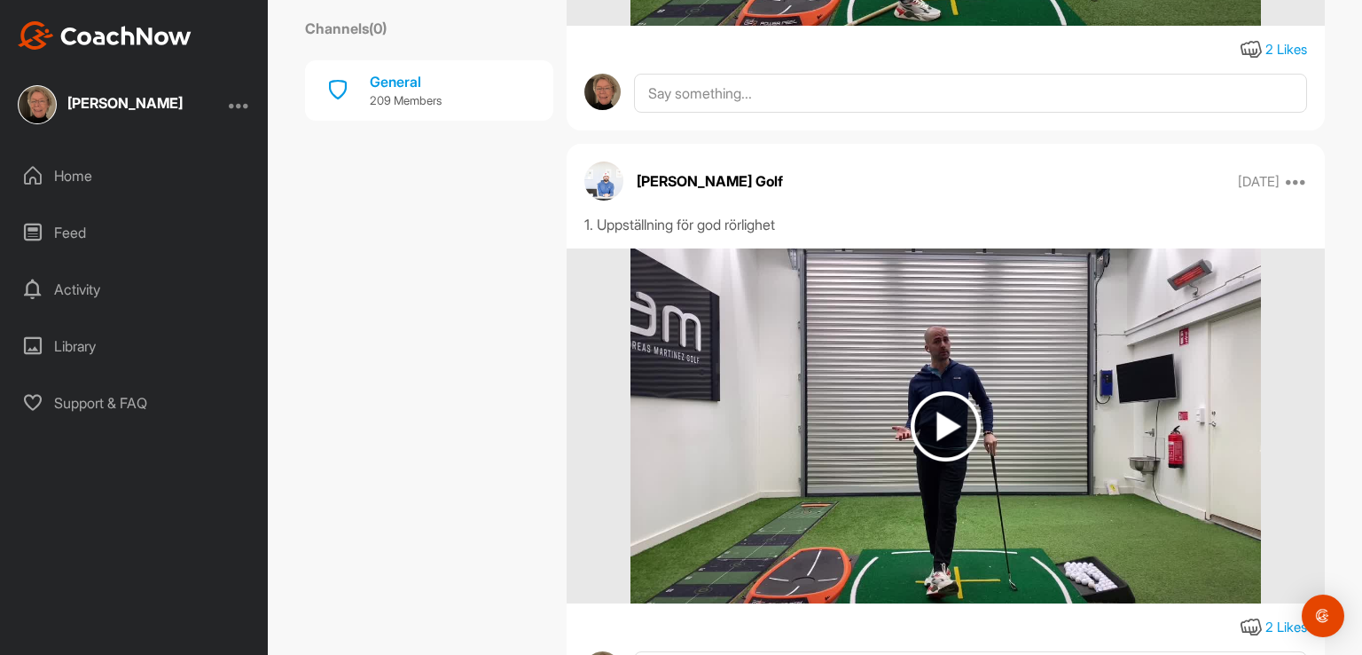
scroll to position [7751, 0]
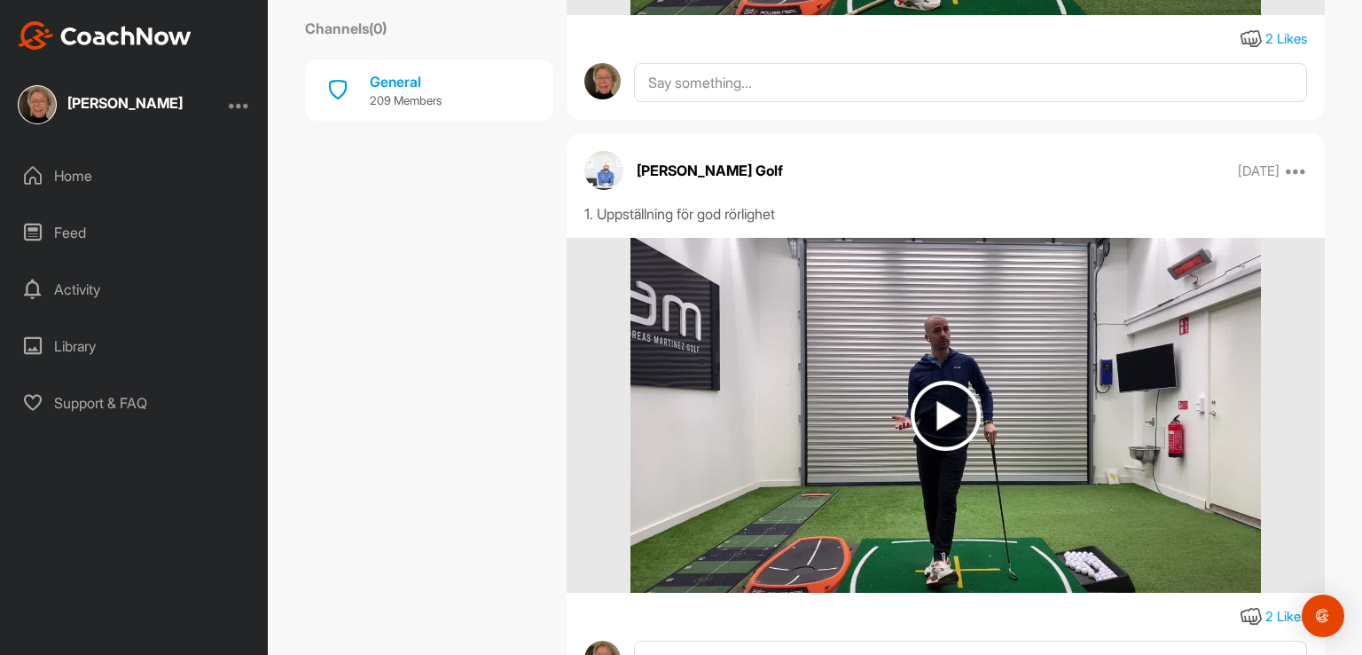
click at [931, 426] on img at bounding box center [946, 416] width 70 height 70
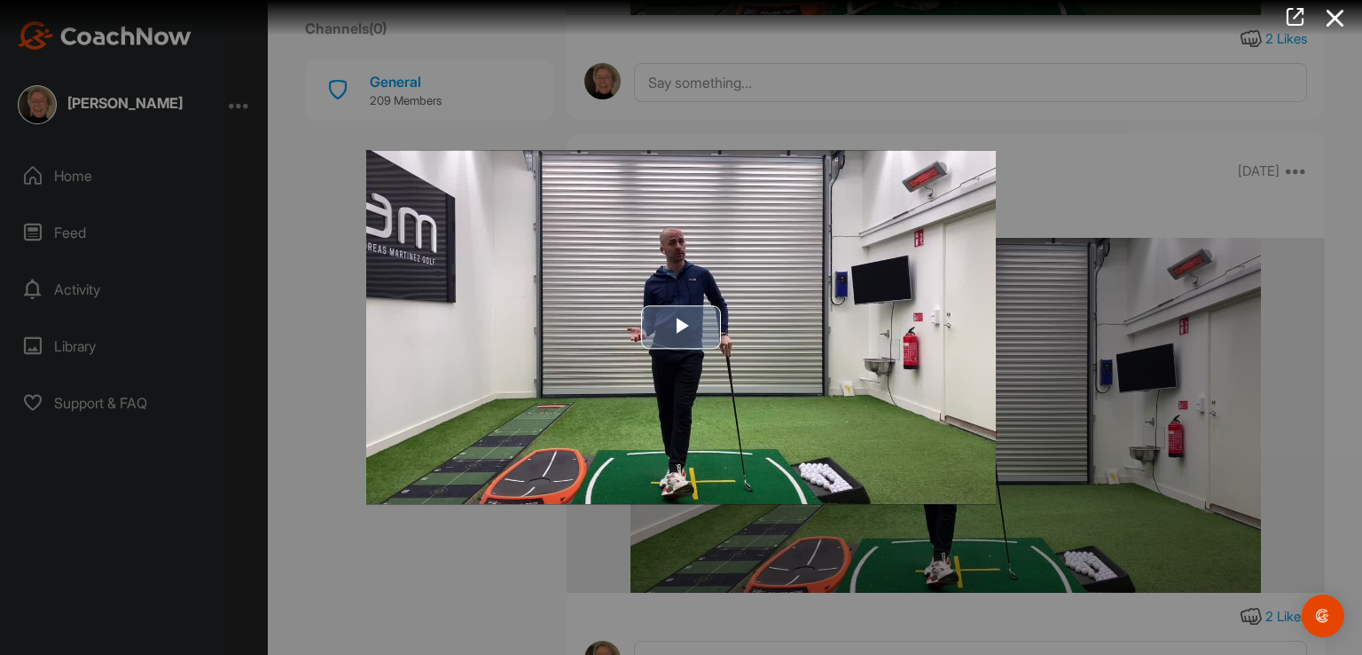
click at [681, 327] on span "Video Player" at bounding box center [681, 327] width 0 height 0
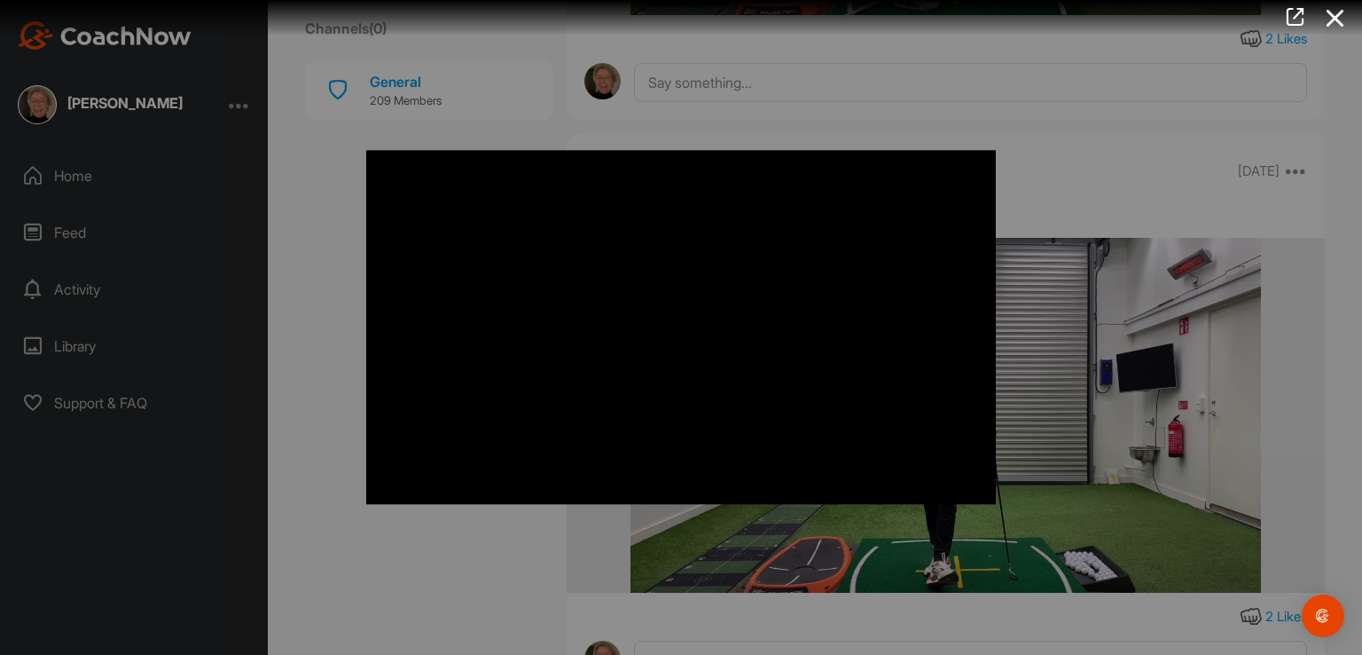
click at [1359, 569] on div at bounding box center [681, 327] width 1362 height 655
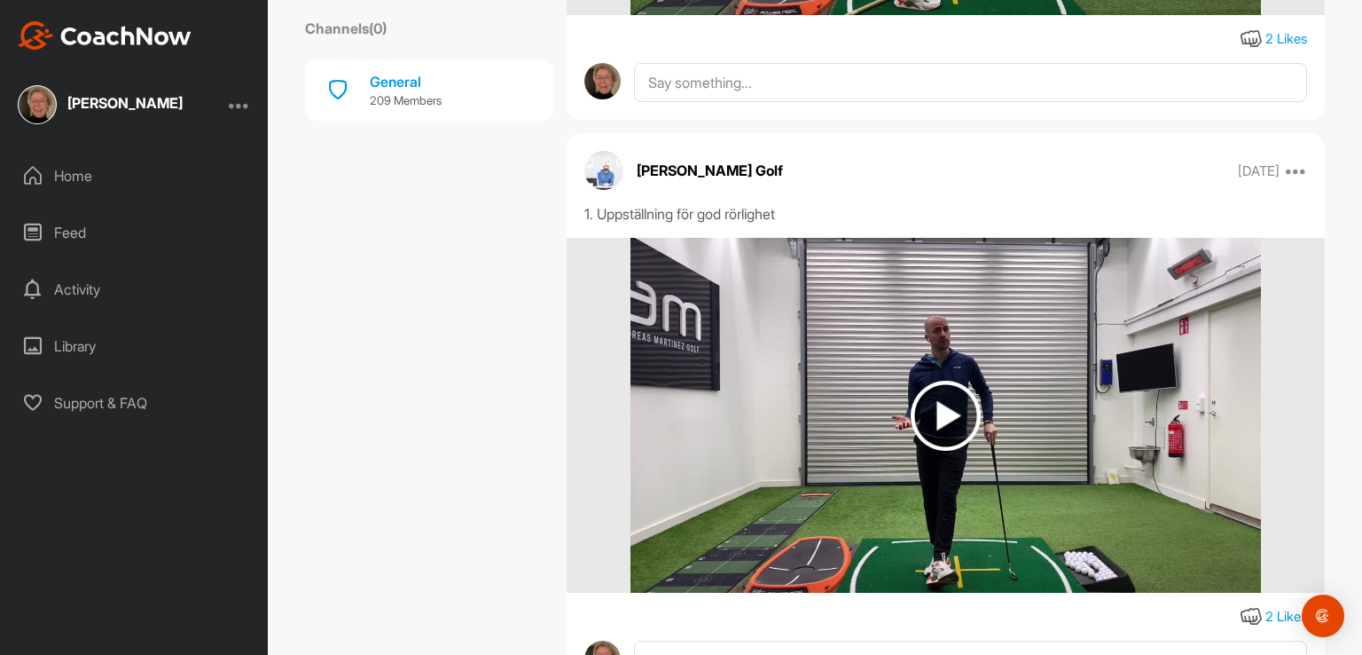
click at [926, 411] on img at bounding box center [946, 416] width 70 height 70
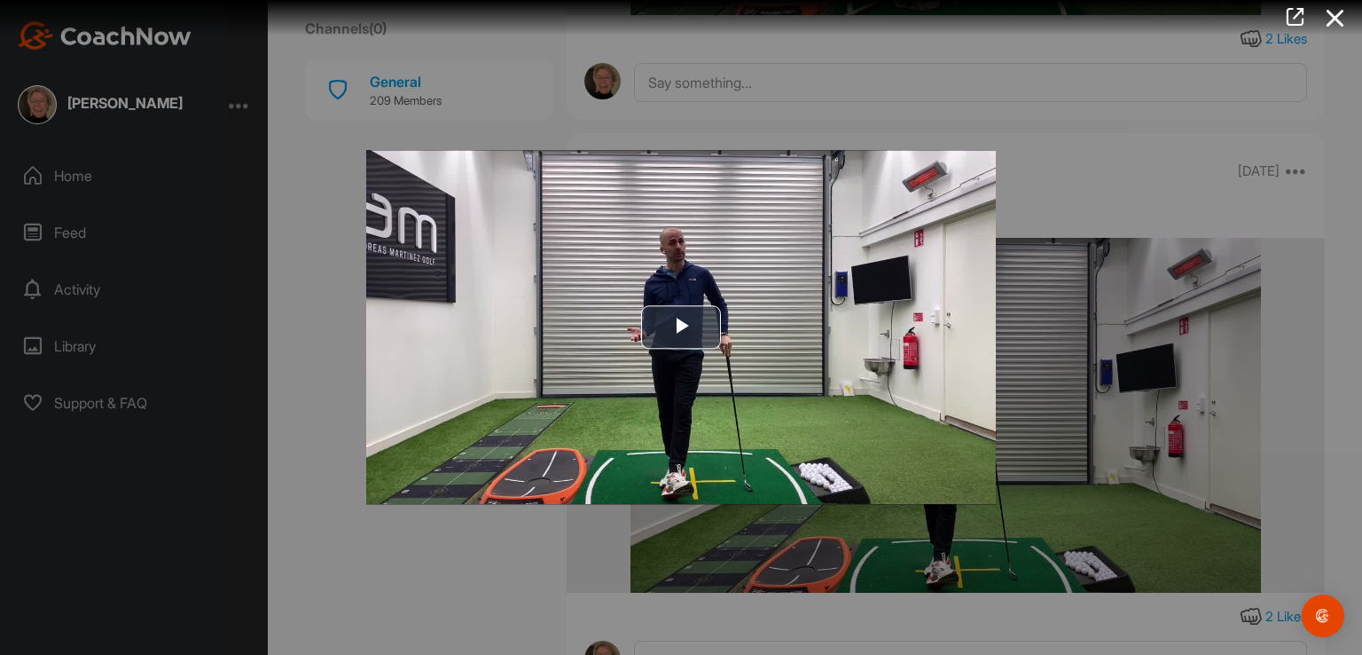
click at [926, 411] on img "Video Player" at bounding box center [681, 327] width 630 height 354
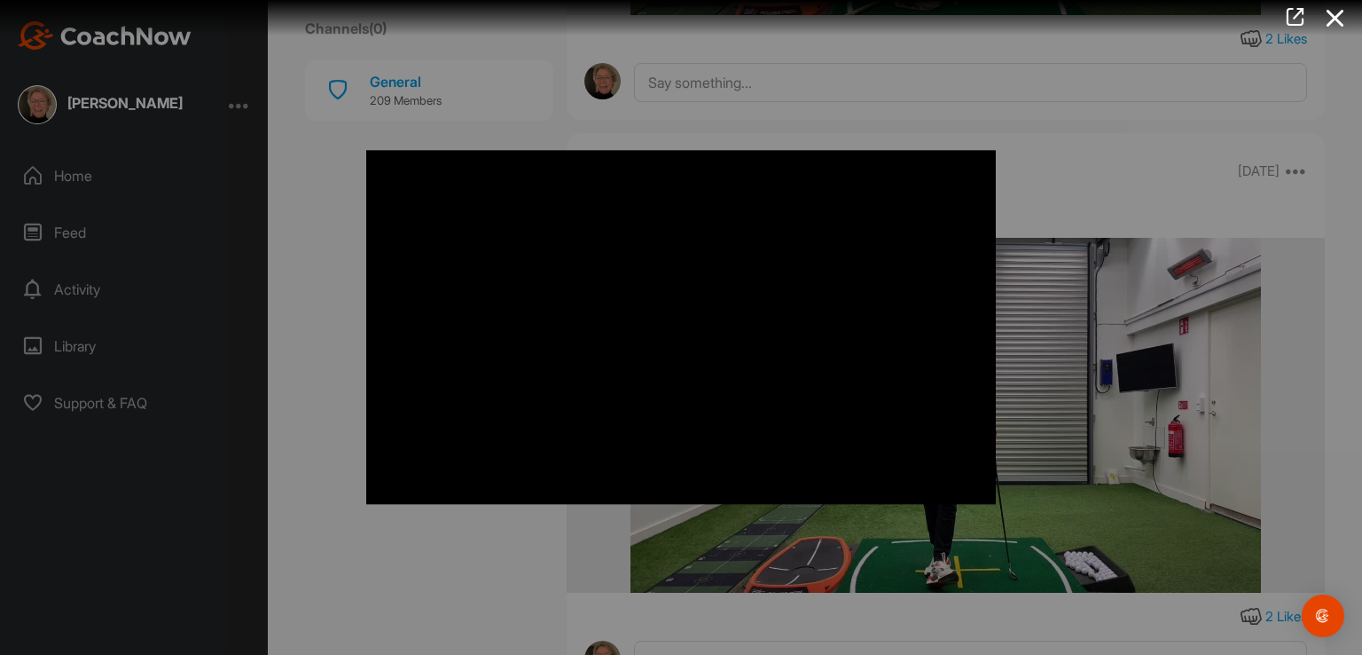
click at [1359, 550] on div at bounding box center [681, 327] width 1362 height 655
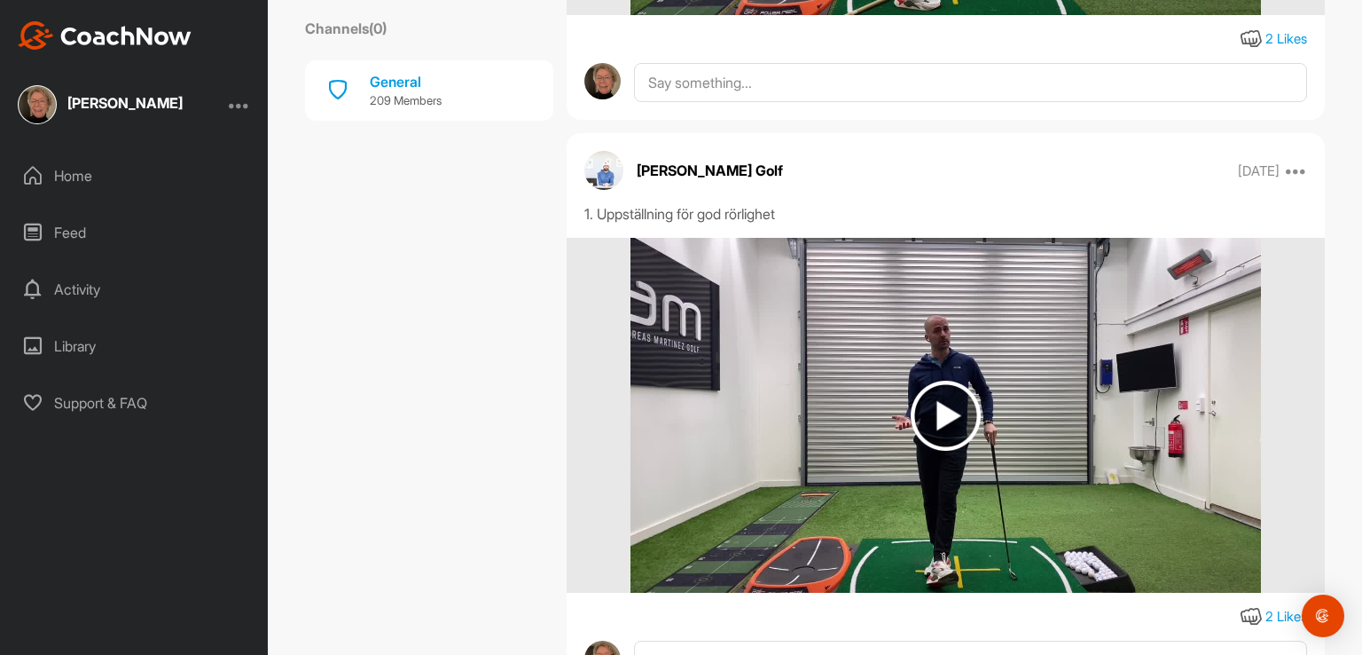
click at [952, 404] on img at bounding box center [946, 416] width 70 height 70
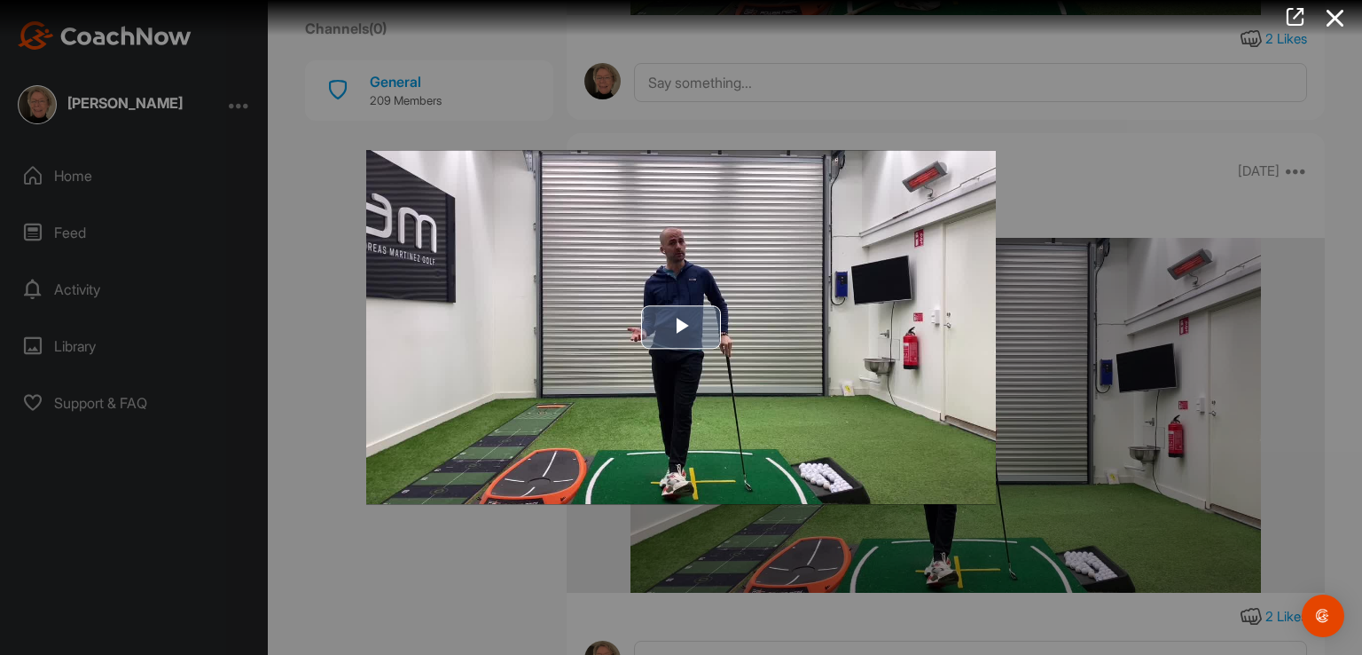
click at [681, 327] on span "Video Player" at bounding box center [681, 327] width 0 height 0
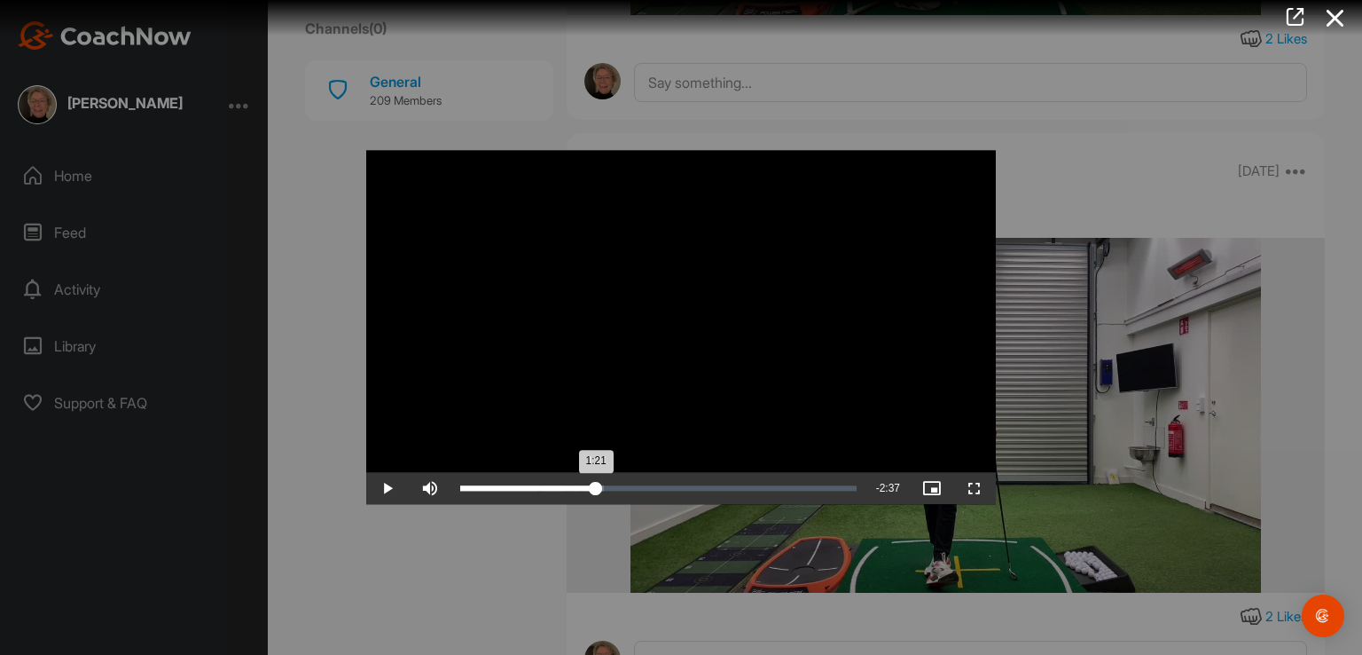
drag, startPoint x: 512, startPoint y: 491, endPoint x: 596, endPoint y: 501, distance: 84.8
click at [596, 501] on div "Loaded : 36.30% 1:21 1:21" at bounding box center [658, 489] width 414 height 32
drag, startPoint x: 598, startPoint y: 489, endPoint x: 629, endPoint y: 491, distance: 31.1
click at [629, 491] on div "1:41" at bounding box center [544, 488] width 169 height 5
click at [1144, 168] on div at bounding box center [681, 327] width 1362 height 655
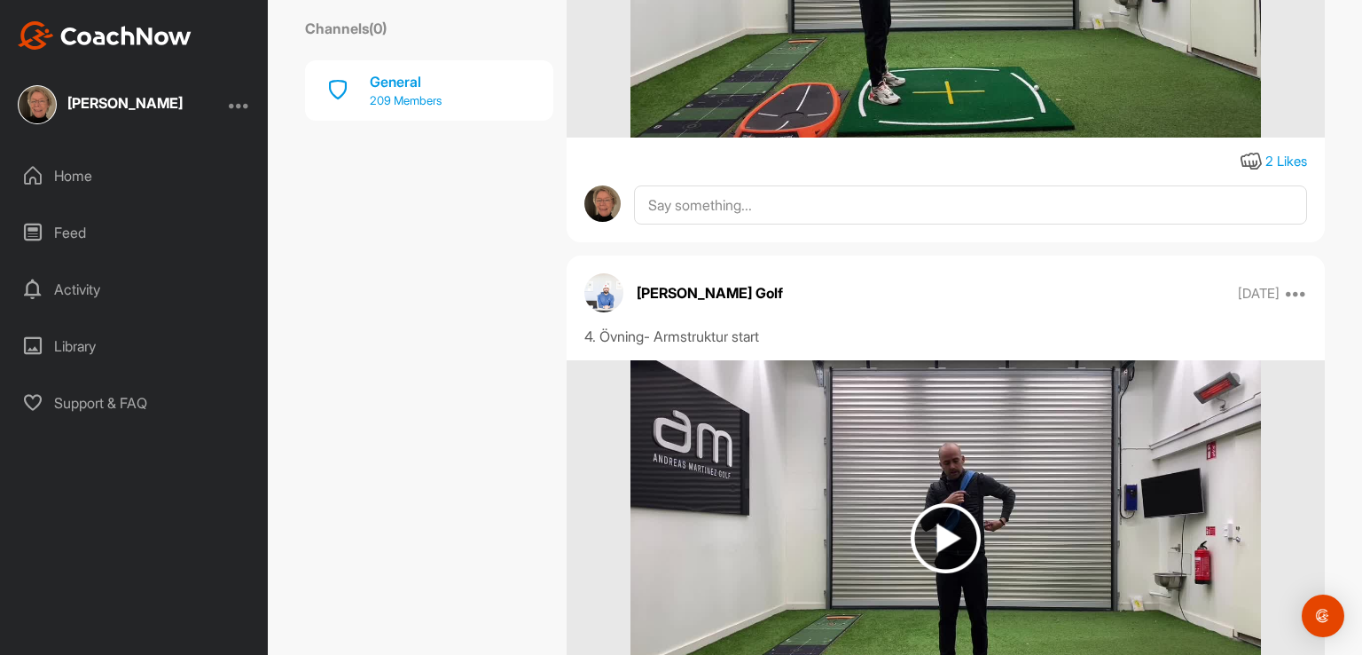
scroll to position [5574, 0]
